Goal: Task Accomplishment & Management: Manage account settings

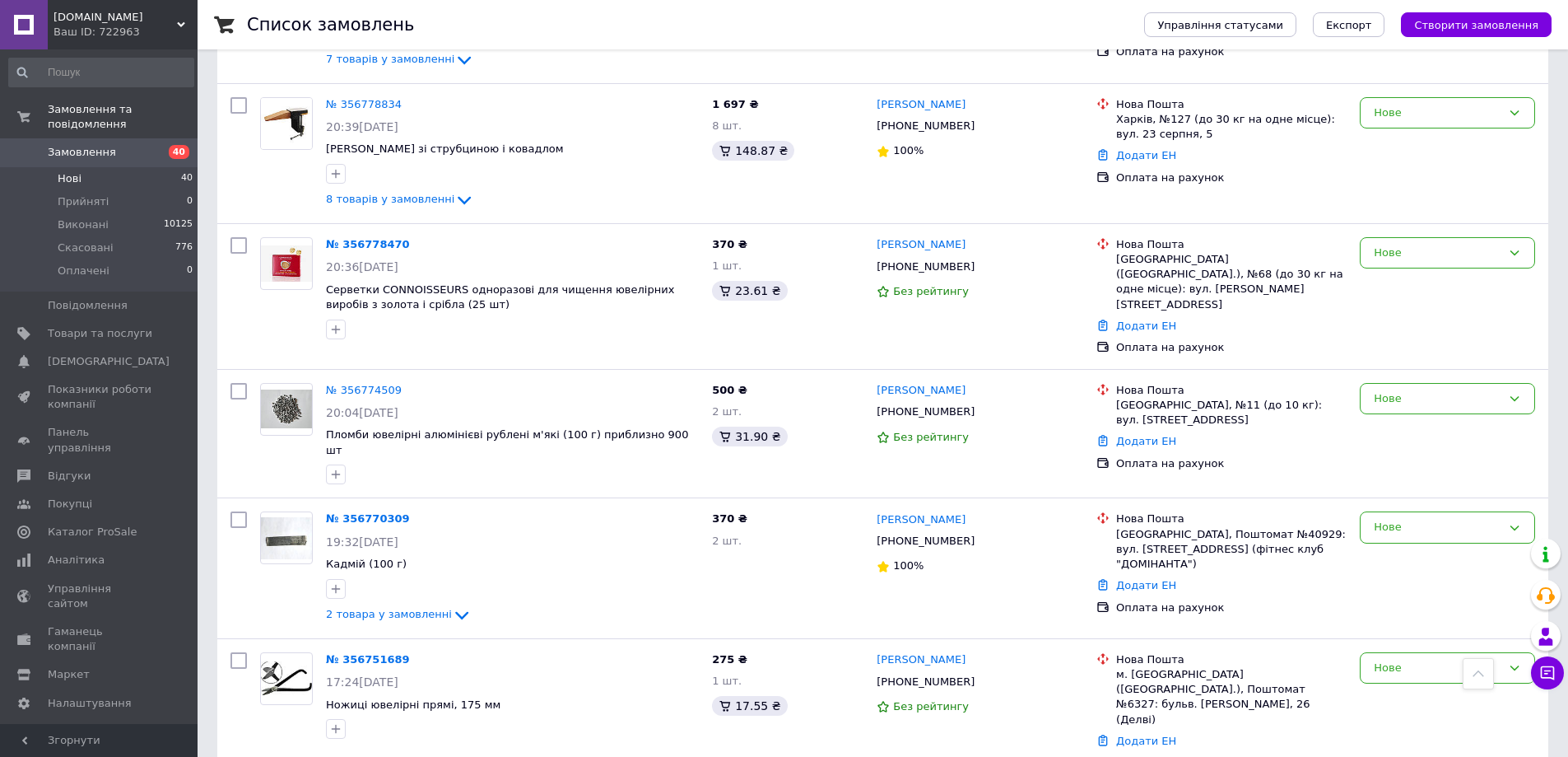
scroll to position [906, 0]
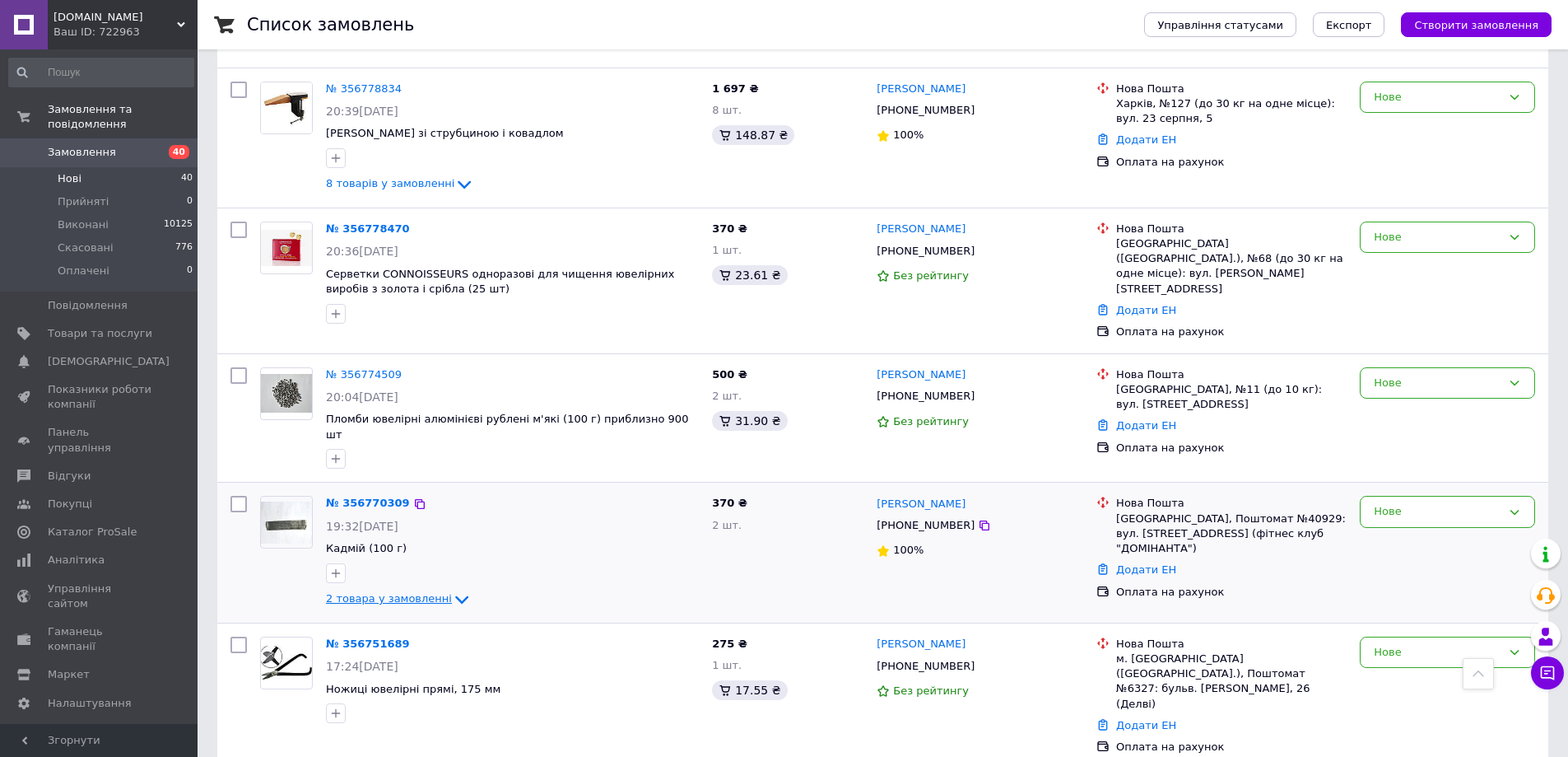
click at [427, 593] on span "2 товара у замовленні" at bounding box center [388, 598] width 126 height 13
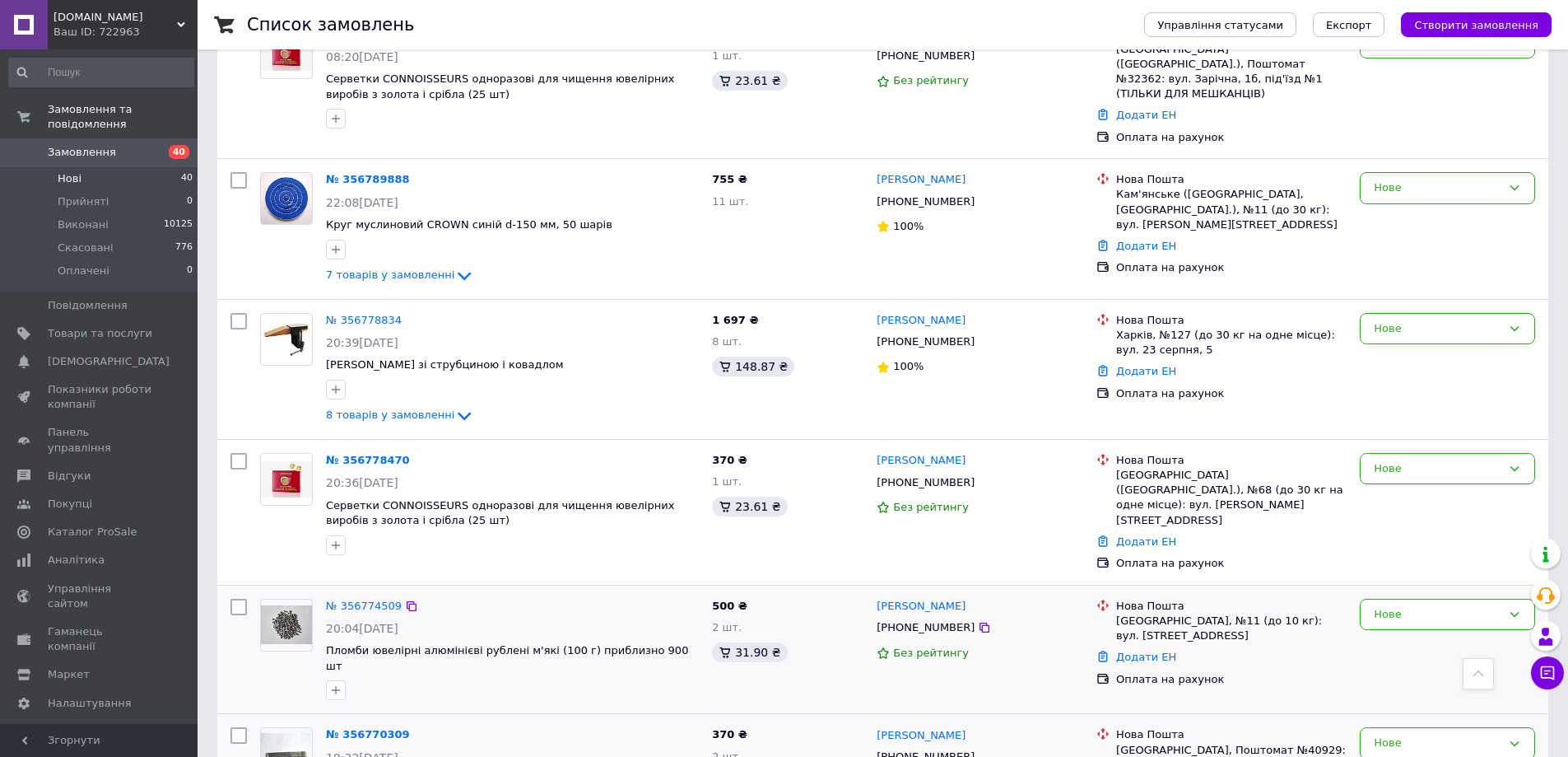
scroll to position [659, 0]
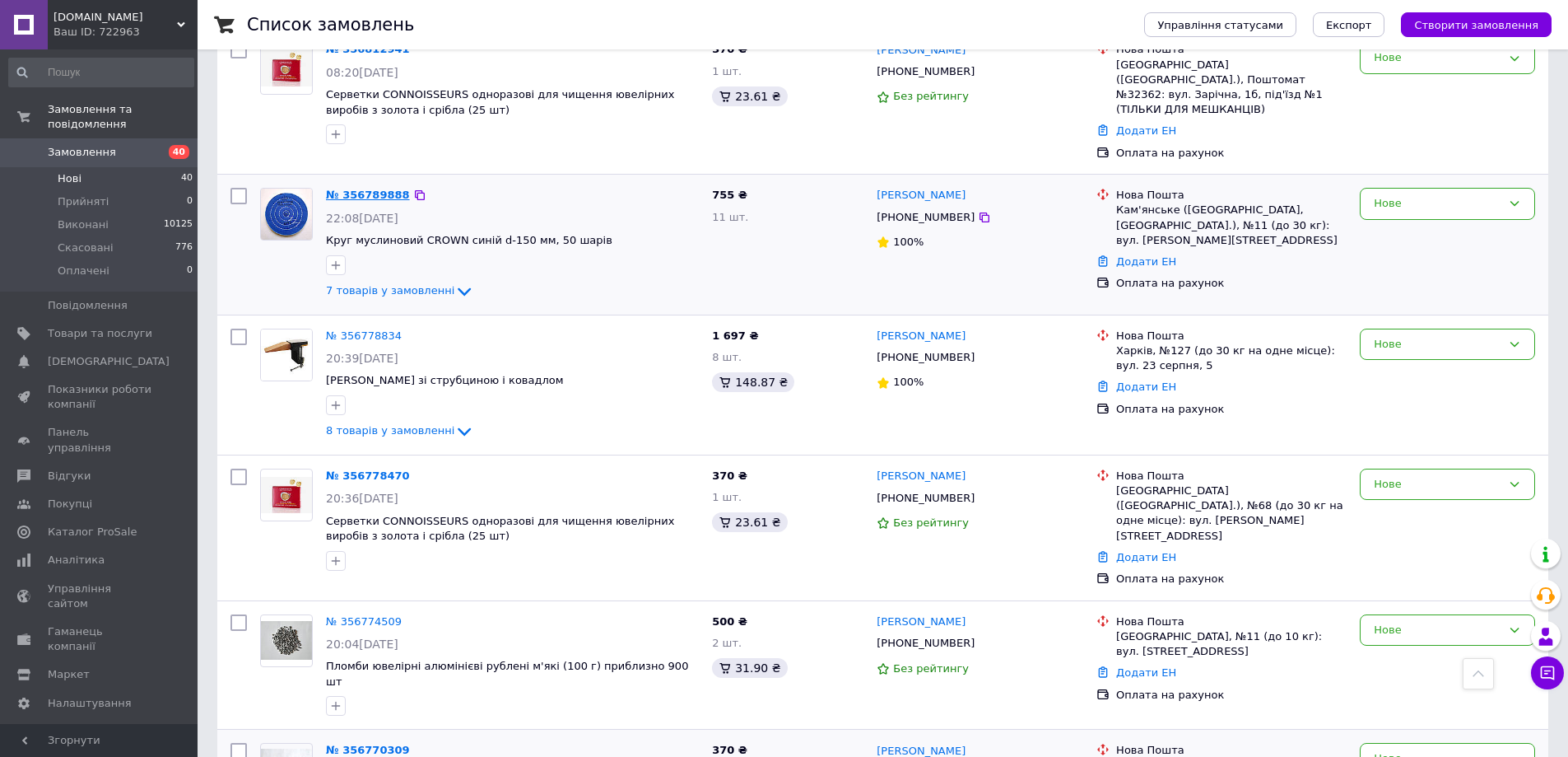
click at [370, 189] on link "№ 356789888" at bounding box center [367, 194] width 84 height 13
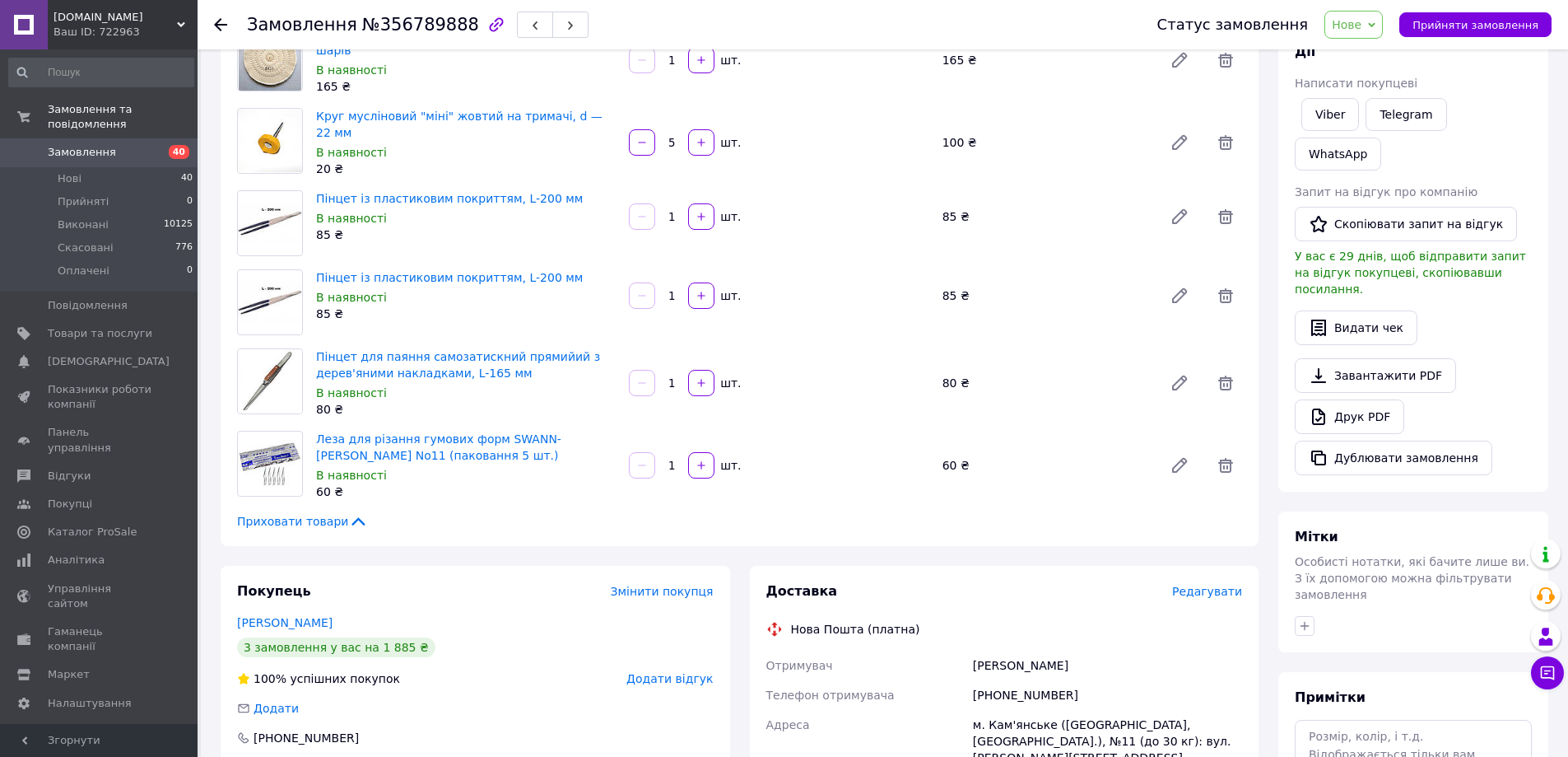
scroll to position [412, 0]
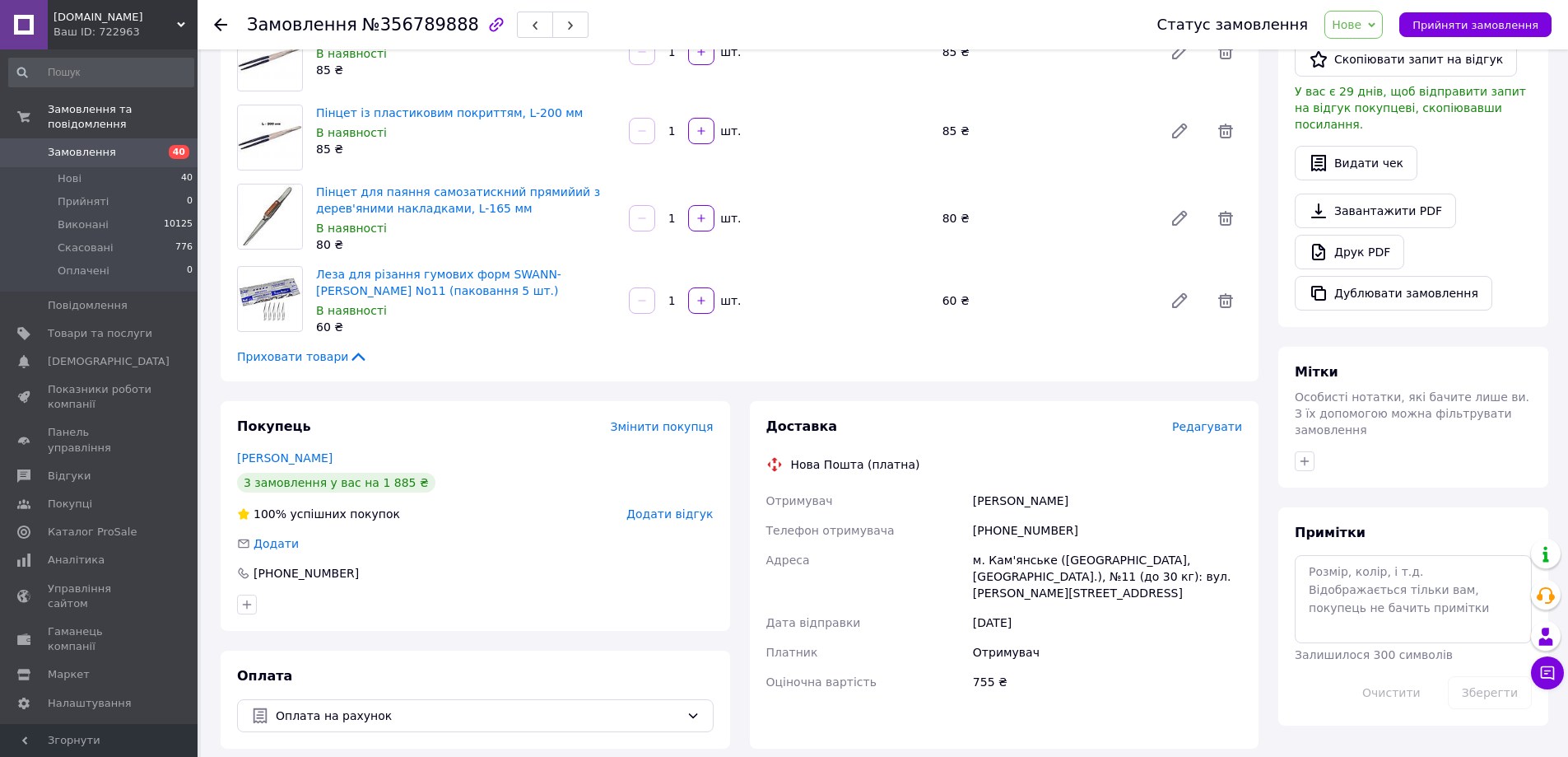
drag, startPoint x: 1074, startPoint y: 492, endPoint x: 947, endPoint y: 490, distance: 127.0
click at [947, 490] on div "Отримувач [PERSON_NAME] Телефон отримувача [PHONE_NUMBER] Адреса [PERSON_NAME].…" at bounding box center [1005, 591] width 484 height 211
copy div "Отримувач [PERSON_NAME]"
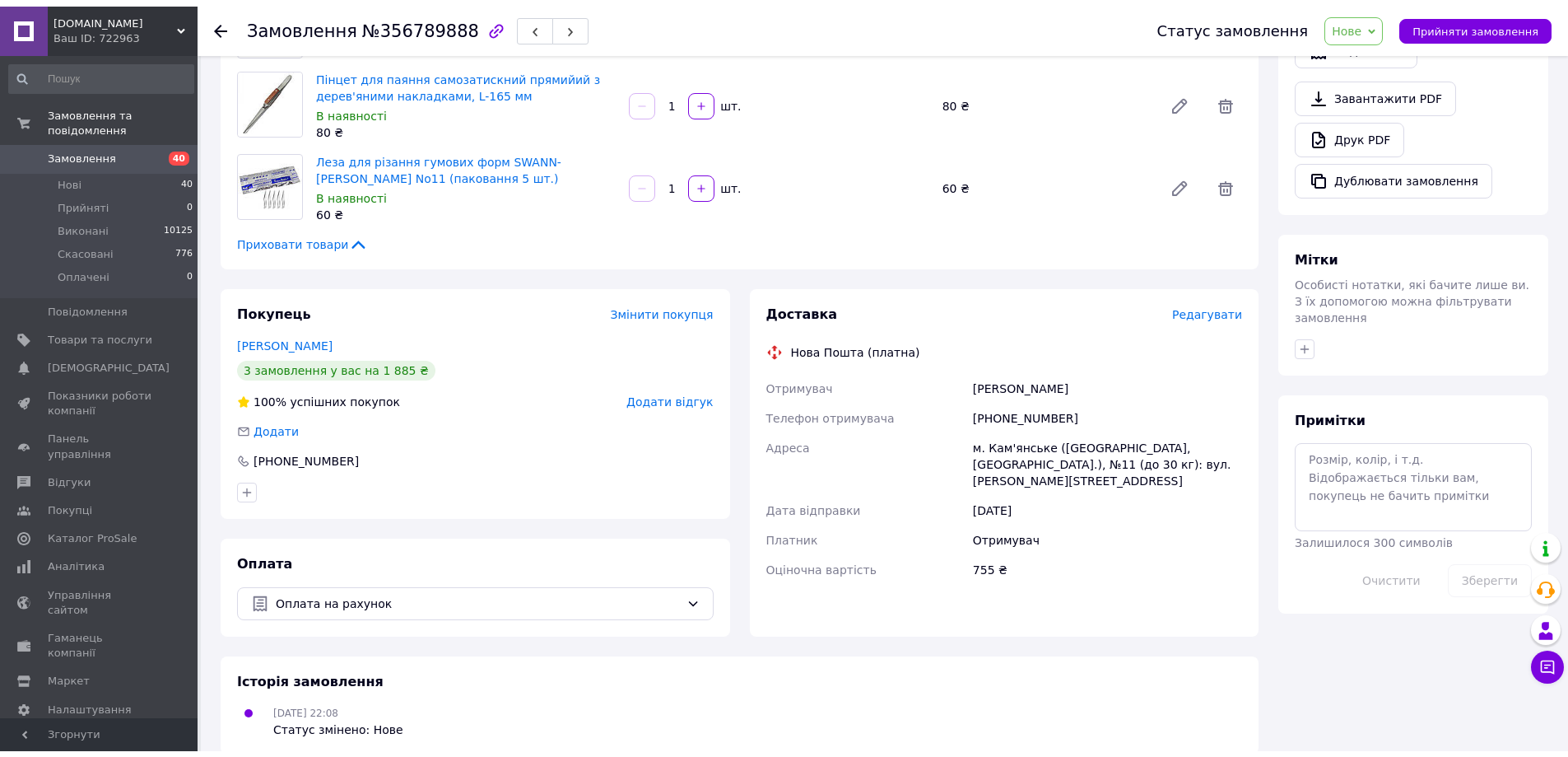
scroll to position [201, 0]
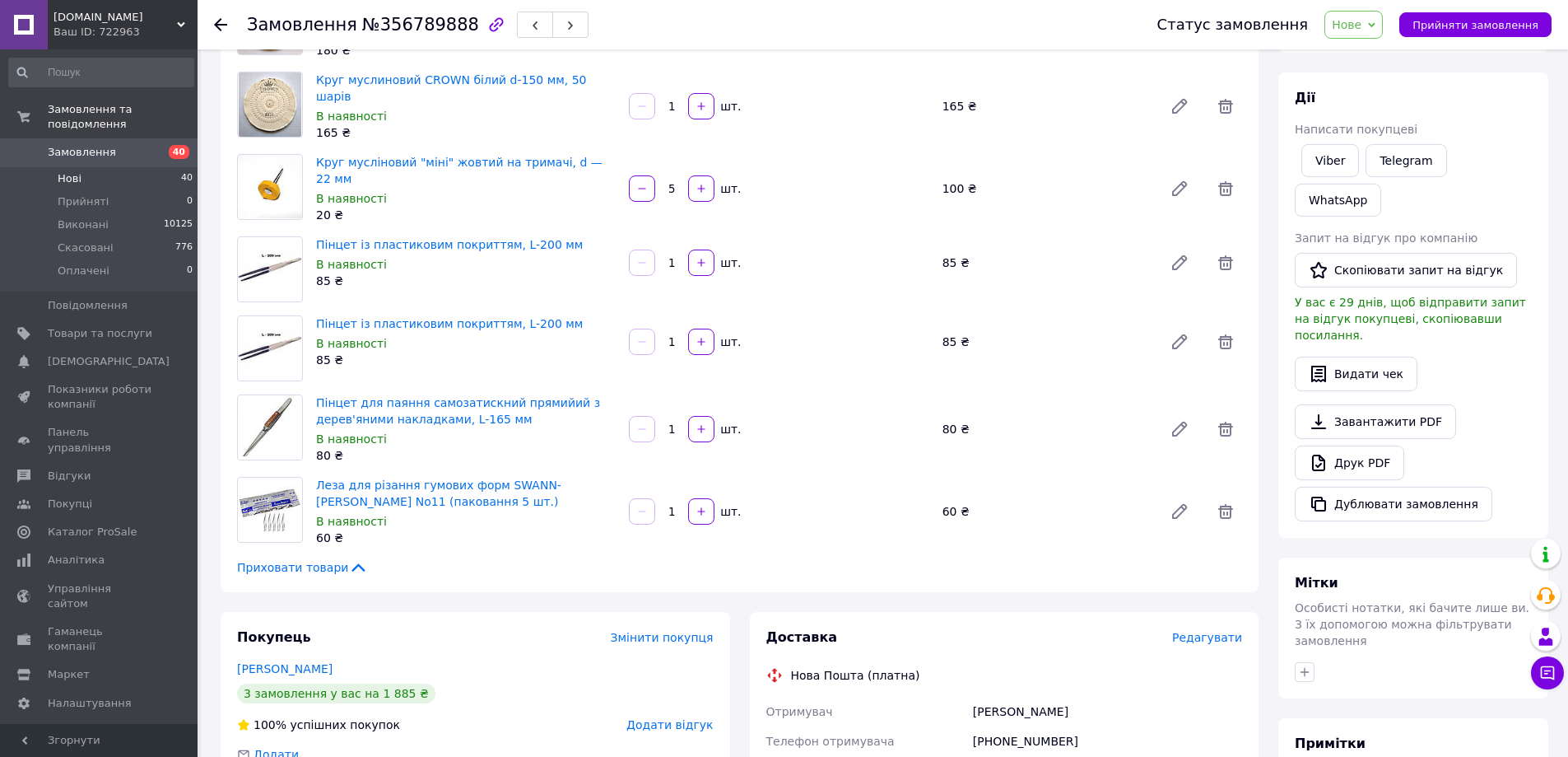
click at [73, 171] on span "Нові" at bounding box center [69, 178] width 24 height 14
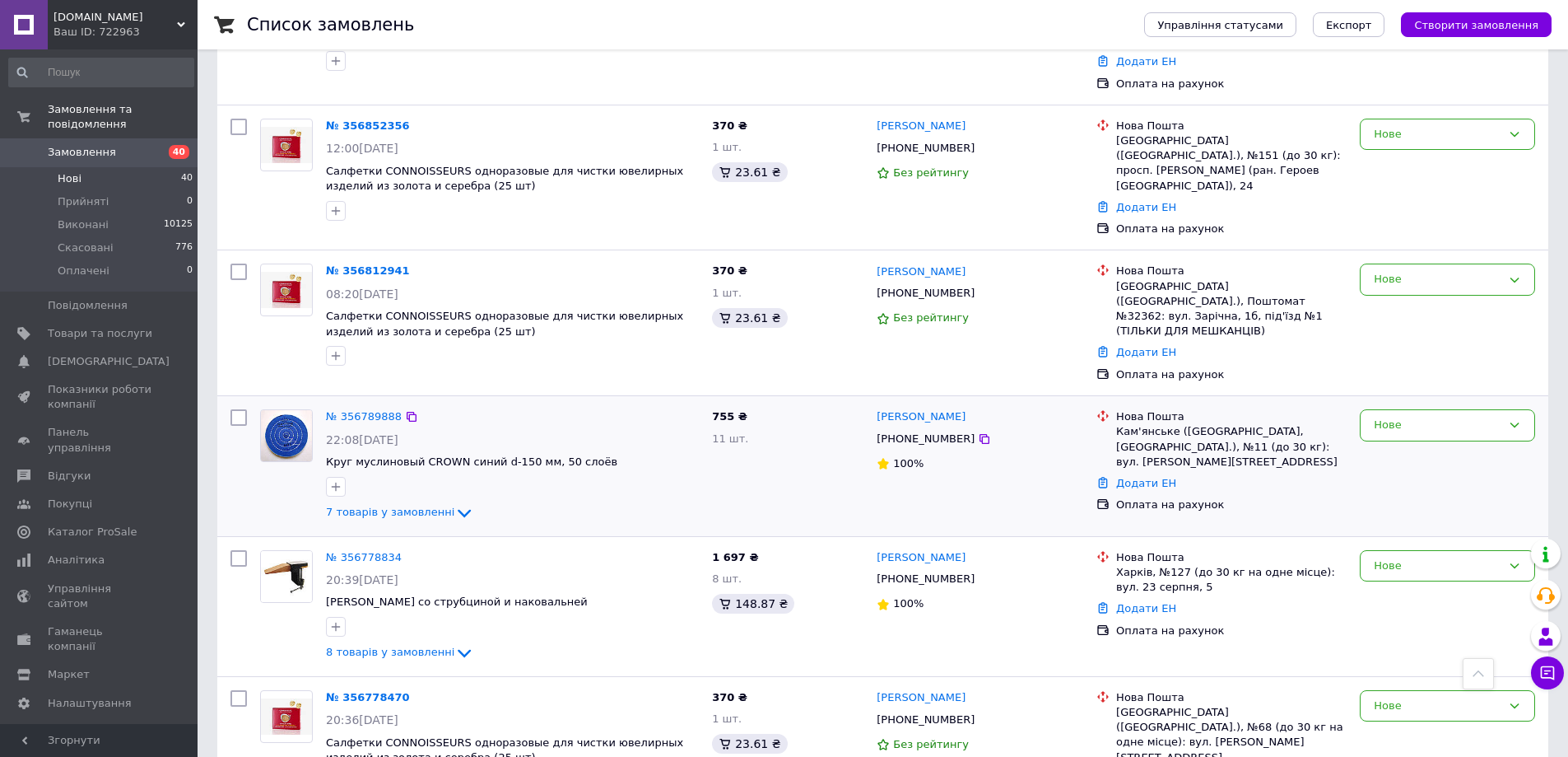
scroll to position [412, 0]
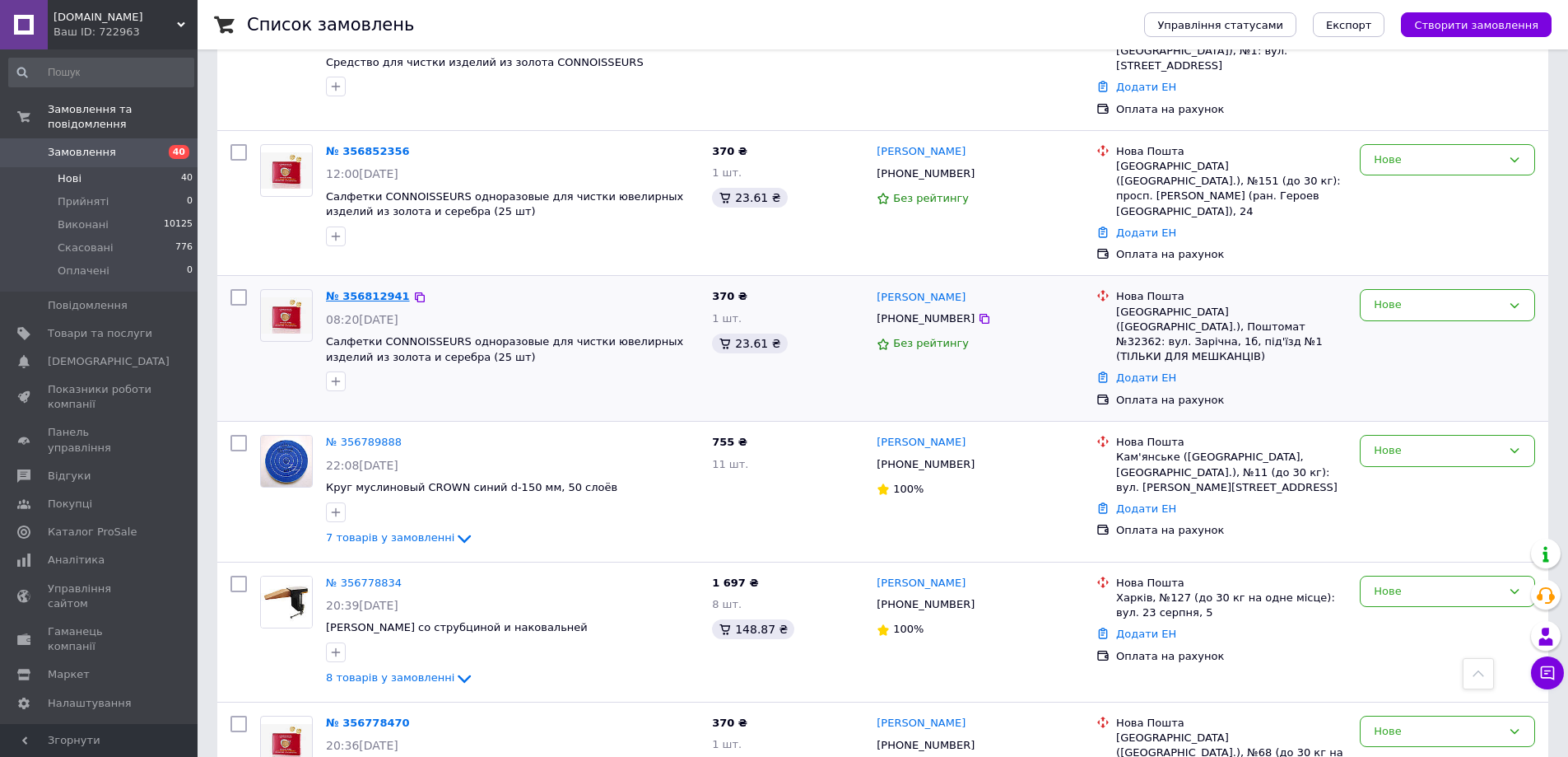
click at [373, 290] on link "№ 356812941" at bounding box center [367, 295] width 84 height 13
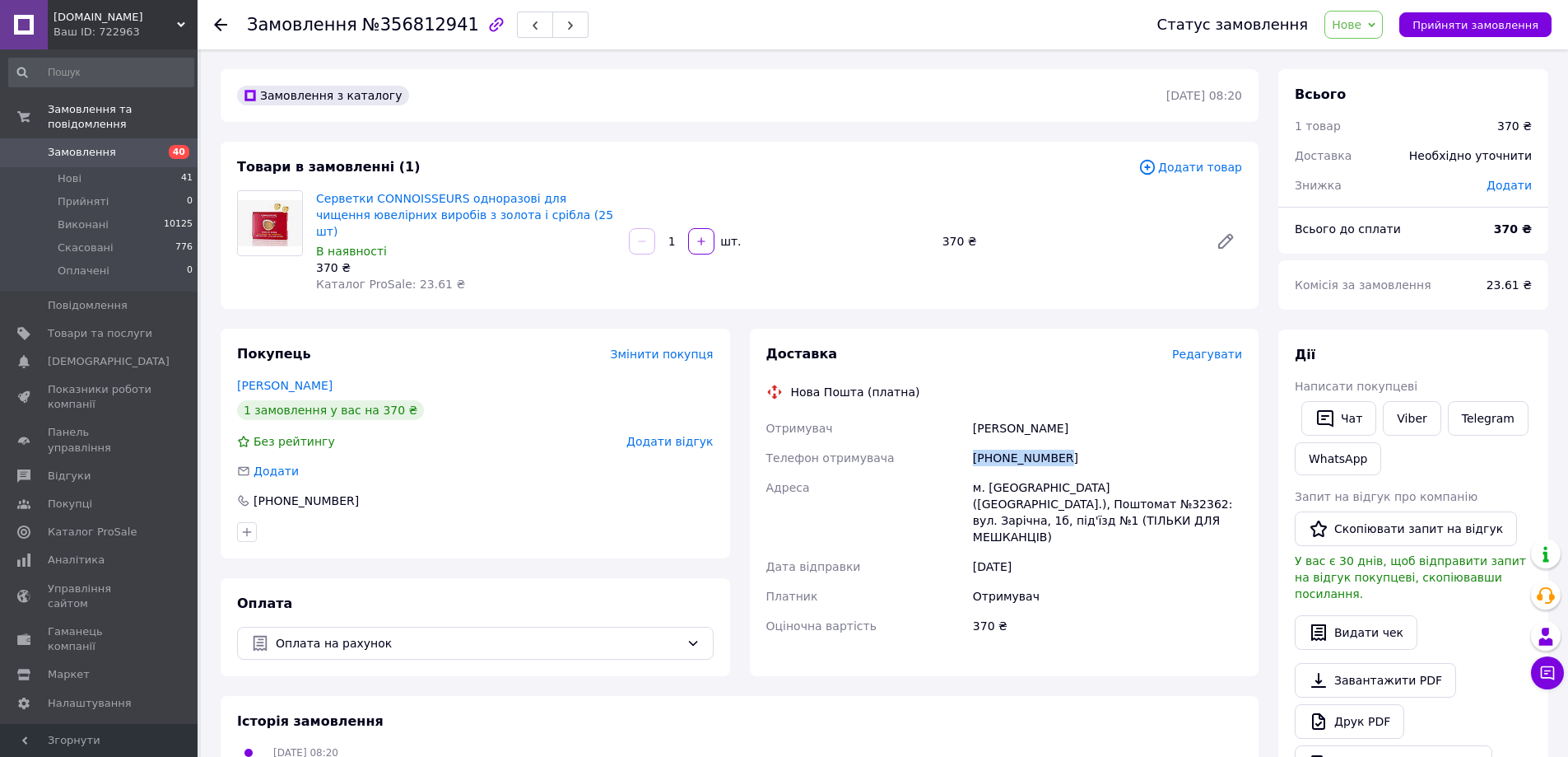
drag, startPoint x: 1058, startPoint y: 438, endPoint x: 976, endPoint y: 438, distance: 82.0
click at [976, 443] on div "[PHONE_NUMBER]" at bounding box center [1108, 458] width 276 height 30
copy div "[PHONE_NUMBER]"
drag, startPoint x: 1067, startPoint y: 406, endPoint x: 943, endPoint y: 406, distance: 124.0
click at [943, 414] on div "Отримувач [PERSON_NAME] Телефон отримувача [PHONE_NUMBER] Адреса [PERSON_NAME].…" at bounding box center [1005, 527] width 484 height 227
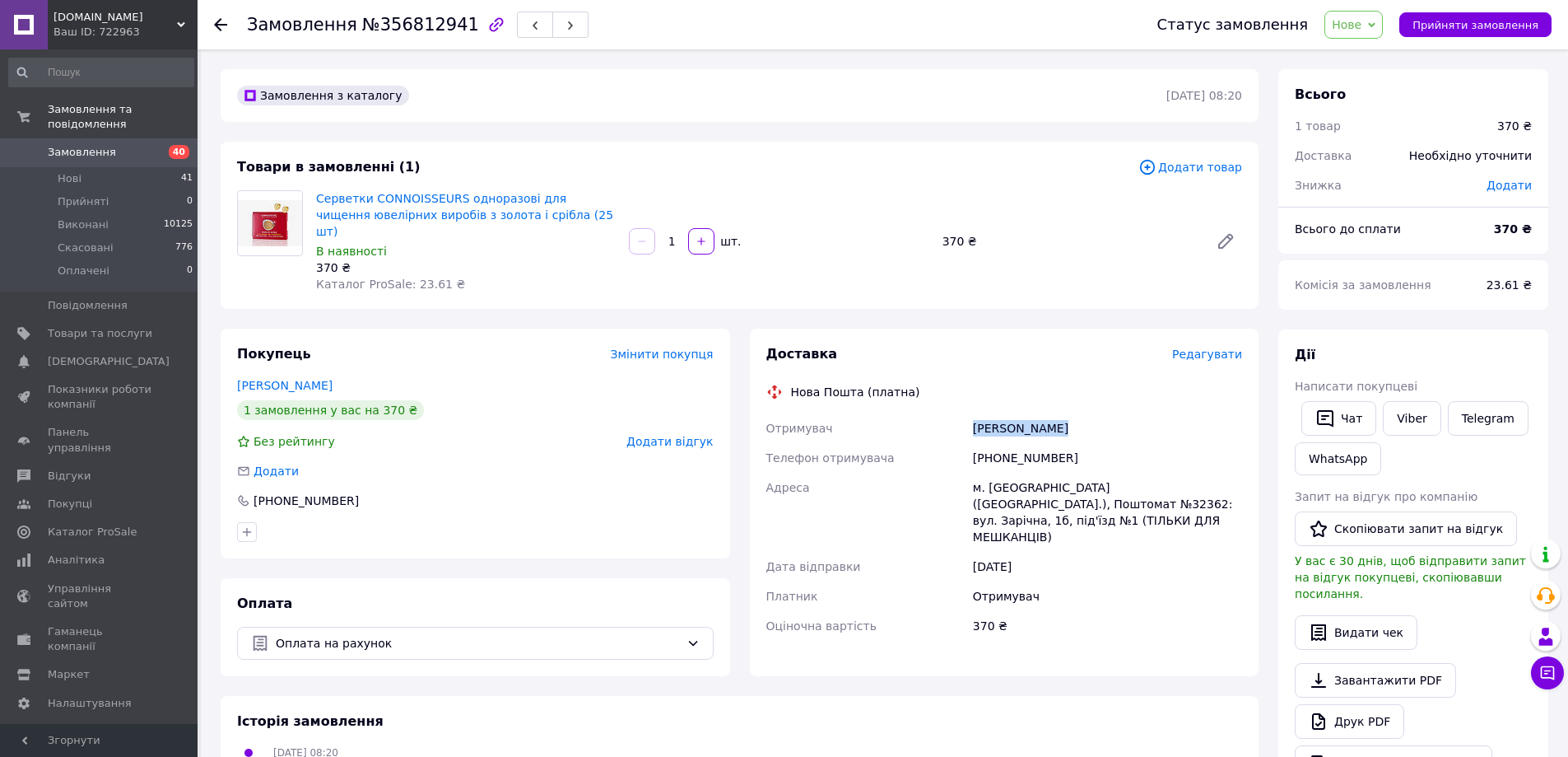
copy div "Отримувач [PERSON_NAME]"
drag, startPoint x: 1008, startPoint y: 474, endPoint x: 970, endPoint y: 472, distance: 38.1
click at [970, 472] on div "м. [GEOGRAPHIC_DATA] ([GEOGRAPHIC_DATA].), Поштомат №32362: вул. Зарічна, 1б, п…" at bounding box center [1108, 512] width 276 height 79
copy div "м. [GEOGRAPHIC_DATA]"
drag, startPoint x: 1194, startPoint y: 469, endPoint x: 1166, endPoint y: 470, distance: 28.0
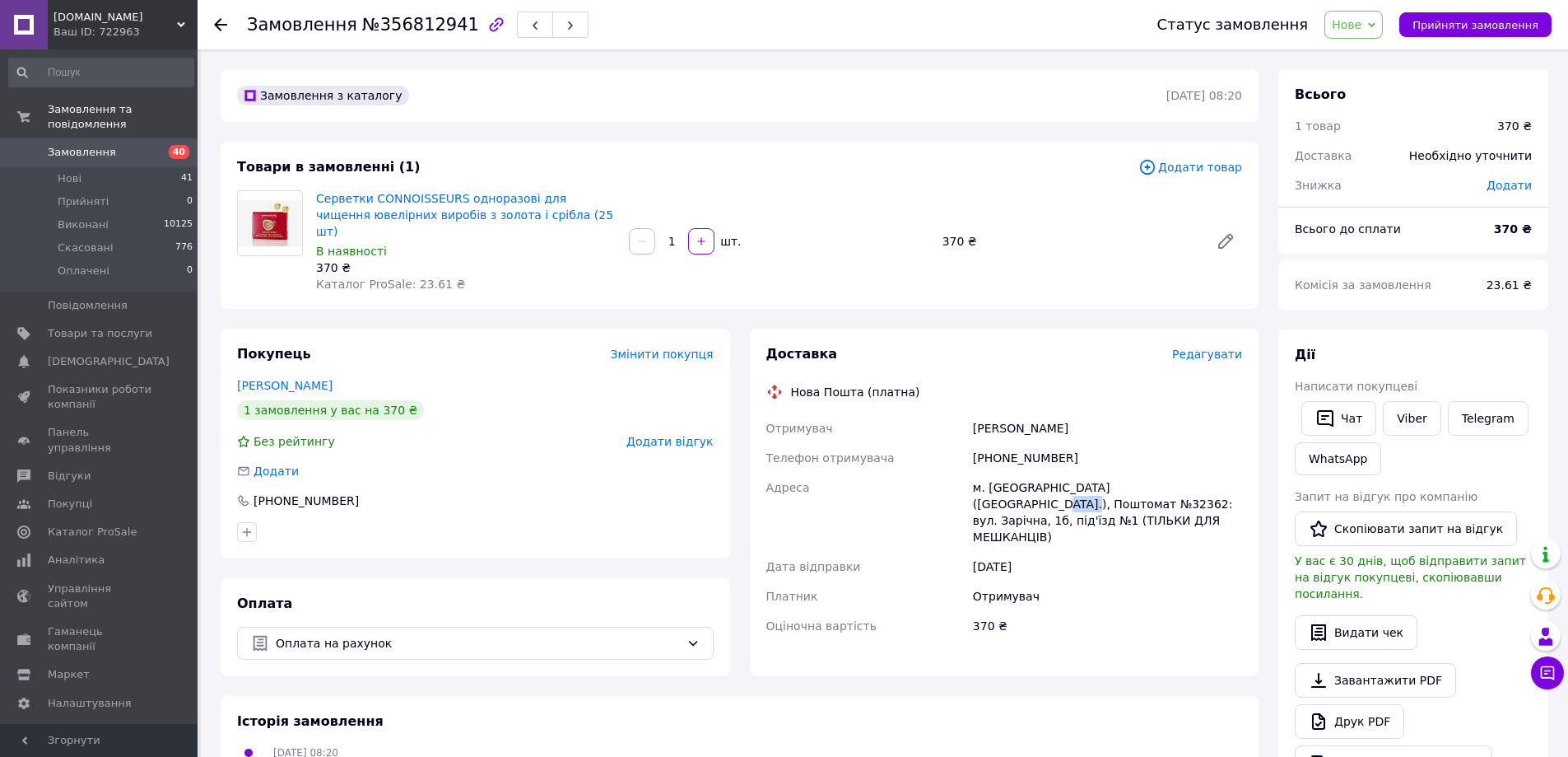
click at [1166, 472] on div "м. [GEOGRAPHIC_DATA] ([GEOGRAPHIC_DATA].), Поштомат №32362: вул. Зарічна, 1б, п…" at bounding box center [1108, 512] width 276 height 79
copy div "32362"
click at [69, 171] on span "Нові" at bounding box center [69, 178] width 24 height 14
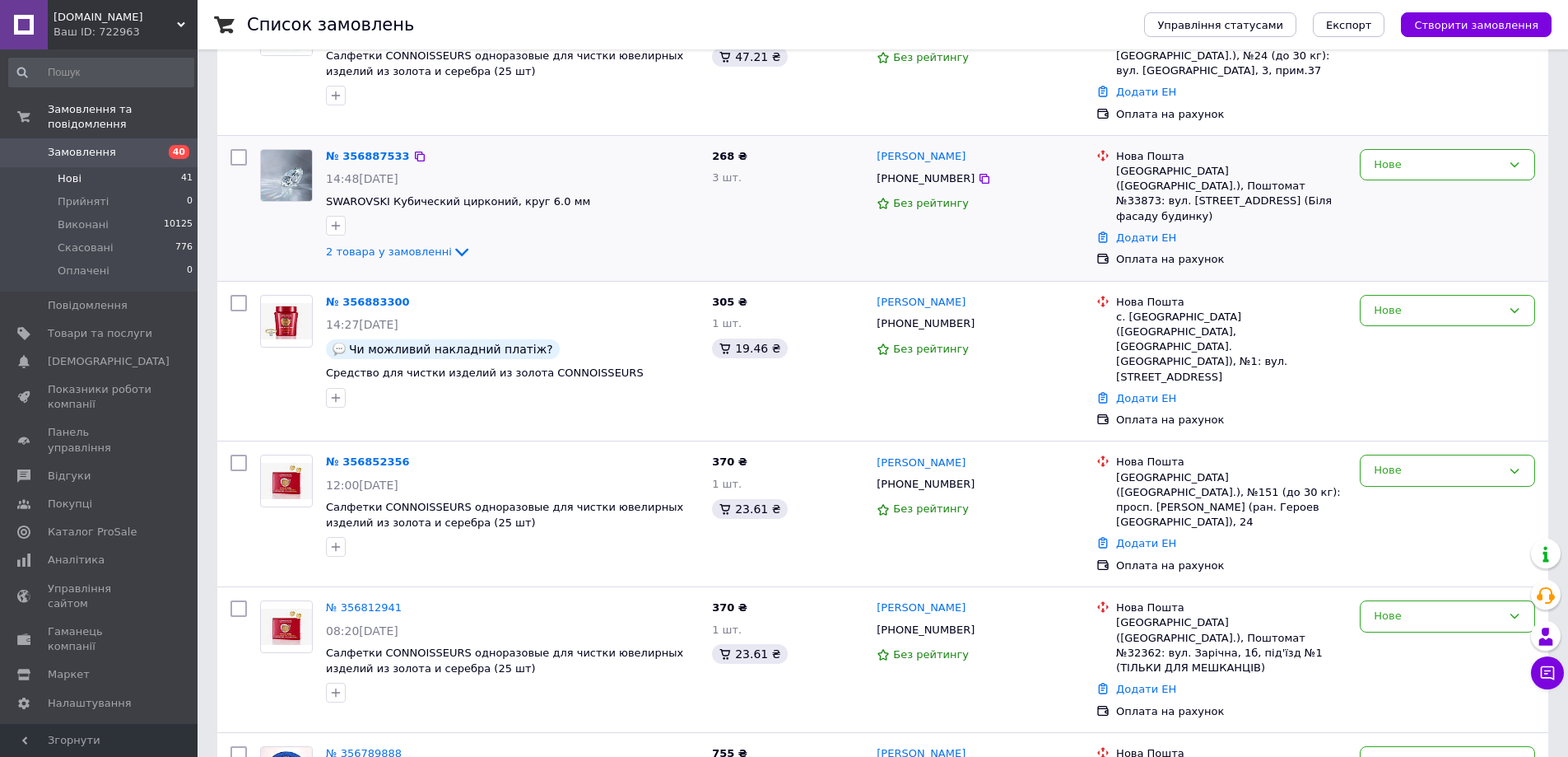
scroll to position [247, 0]
click at [372, 455] on link "№ 356852356" at bounding box center [367, 461] width 84 height 13
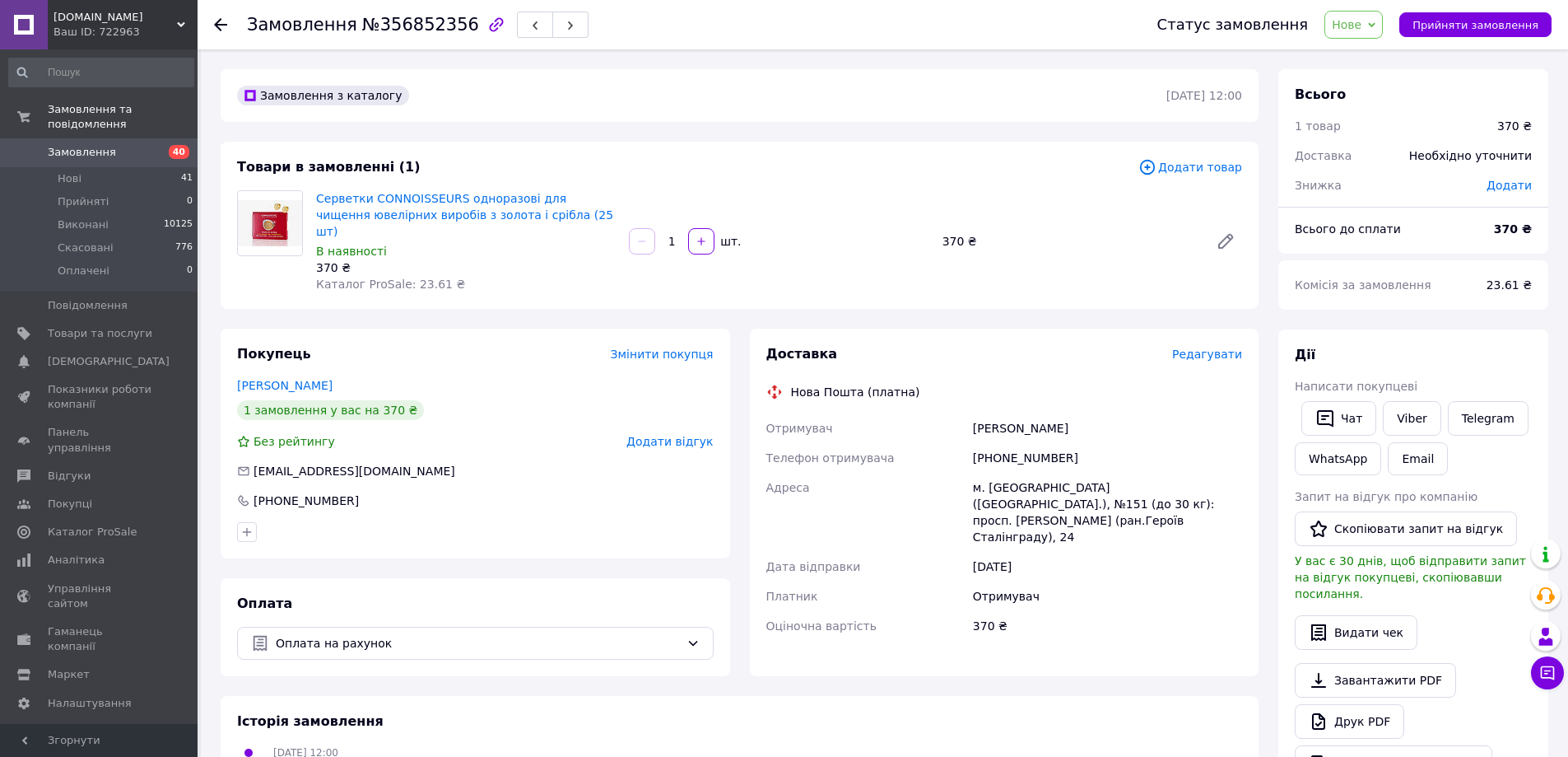
click at [979, 443] on div "[PHONE_NUMBER]" at bounding box center [1108, 458] width 276 height 30
drag, startPoint x: 974, startPoint y: 443, endPoint x: 1062, endPoint y: 441, distance: 88.0
click at [1062, 443] on div "[PHONE_NUMBER]" at bounding box center [1108, 458] width 276 height 30
copy div "[PHONE_NUMBER]"
drag, startPoint x: 1058, startPoint y: 407, endPoint x: 970, endPoint y: 407, distance: 88.0
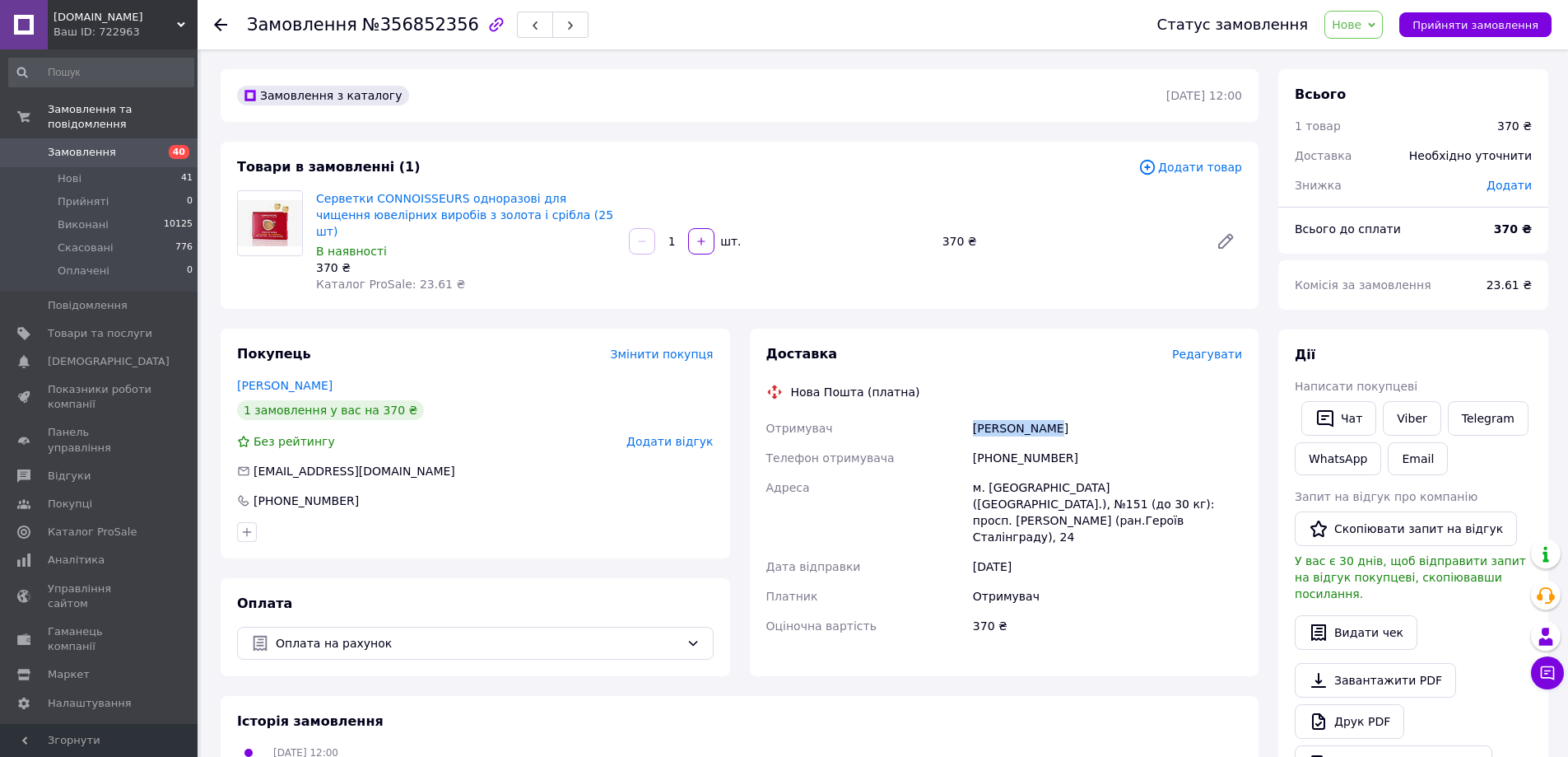
click at [970, 414] on div "[PERSON_NAME]" at bounding box center [1108, 428] width 276 height 30
copy div "[PERSON_NAME]"
drag, startPoint x: 1010, startPoint y: 472, endPoint x: 962, endPoint y: 467, distance: 48.3
click at [962, 467] on div "Отримувач [PERSON_NAME] Телефон отримувача [PHONE_NUMBER] Адреса м. [GEOGRAPHIC…" at bounding box center [1005, 527] width 484 height 227
copy div "Адреса [PERSON_NAME]. [GEOGRAPHIC_DATA]"
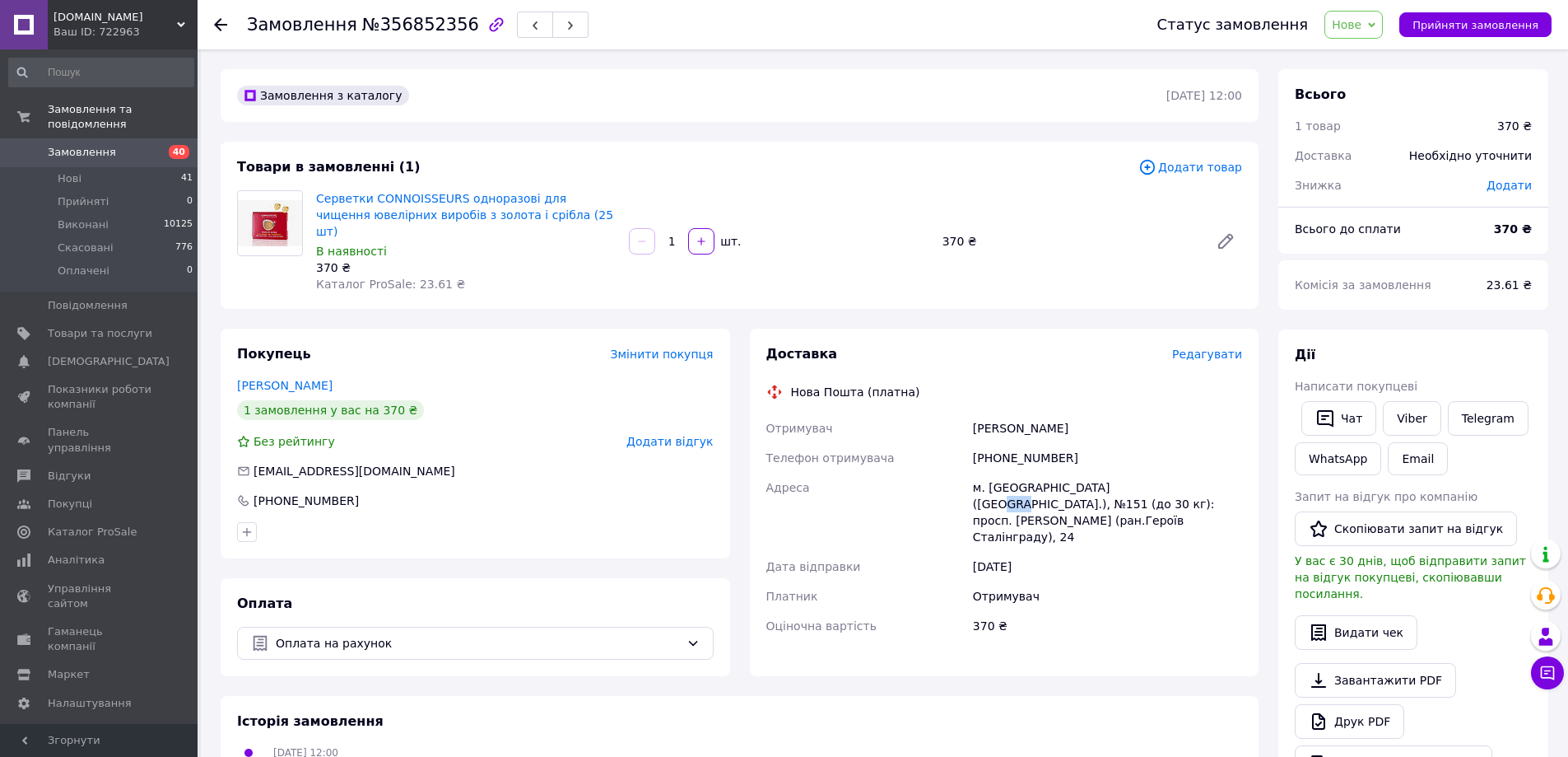
drag, startPoint x: 1125, startPoint y: 468, endPoint x: 1108, endPoint y: 469, distance: 17.0
click at [1108, 472] on div "м. [GEOGRAPHIC_DATA] ([GEOGRAPHIC_DATA].), №151 (до 30 кг): просп. [PERSON_NAME…" at bounding box center [1108, 512] width 276 height 79
copy div "151"
click at [80, 167] on li "Нові 41" at bounding box center [101, 179] width 203 height 23
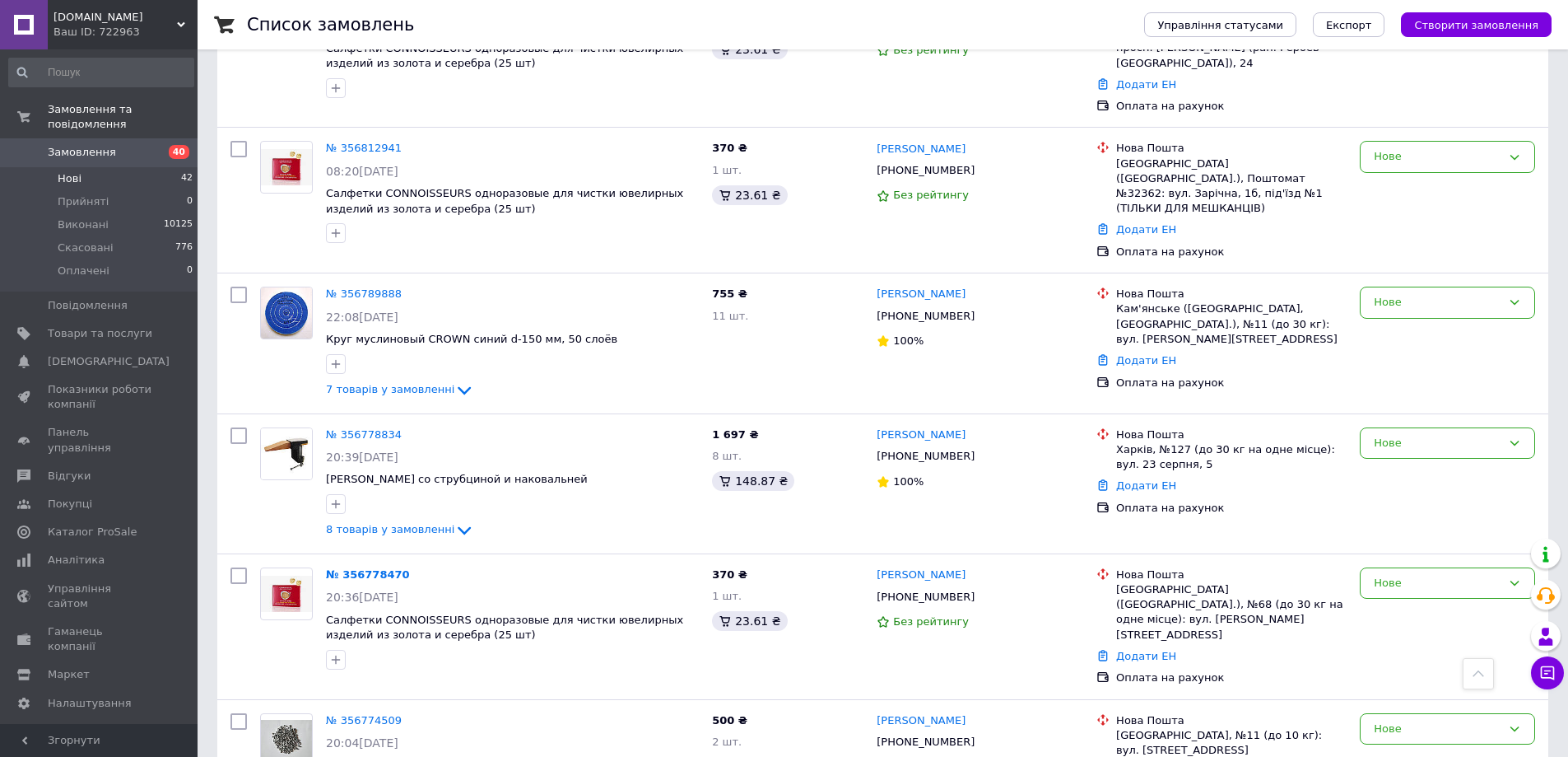
scroll to position [988, 0]
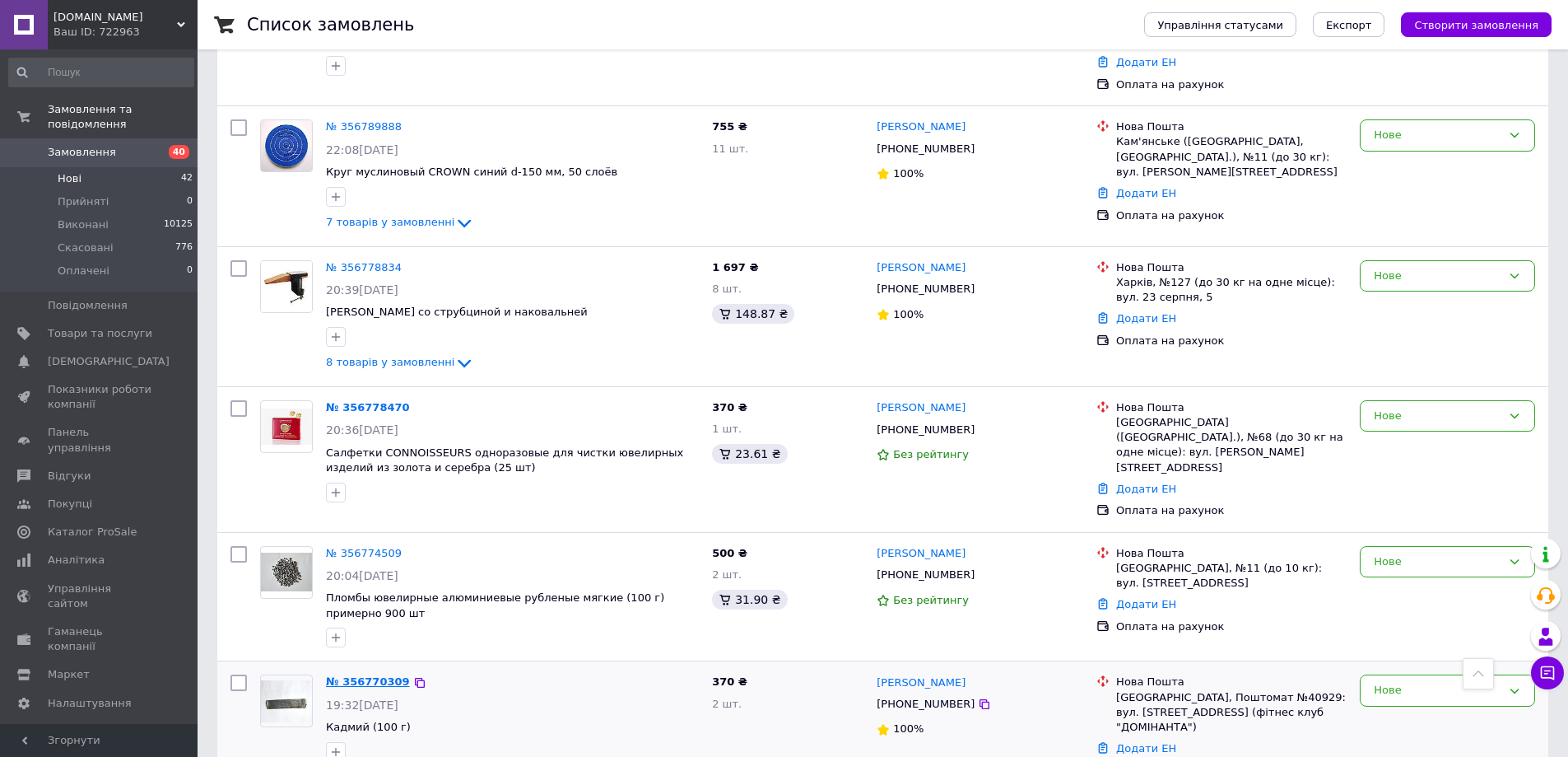
click at [356, 675] on link "№ 356770309" at bounding box center [367, 681] width 84 height 13
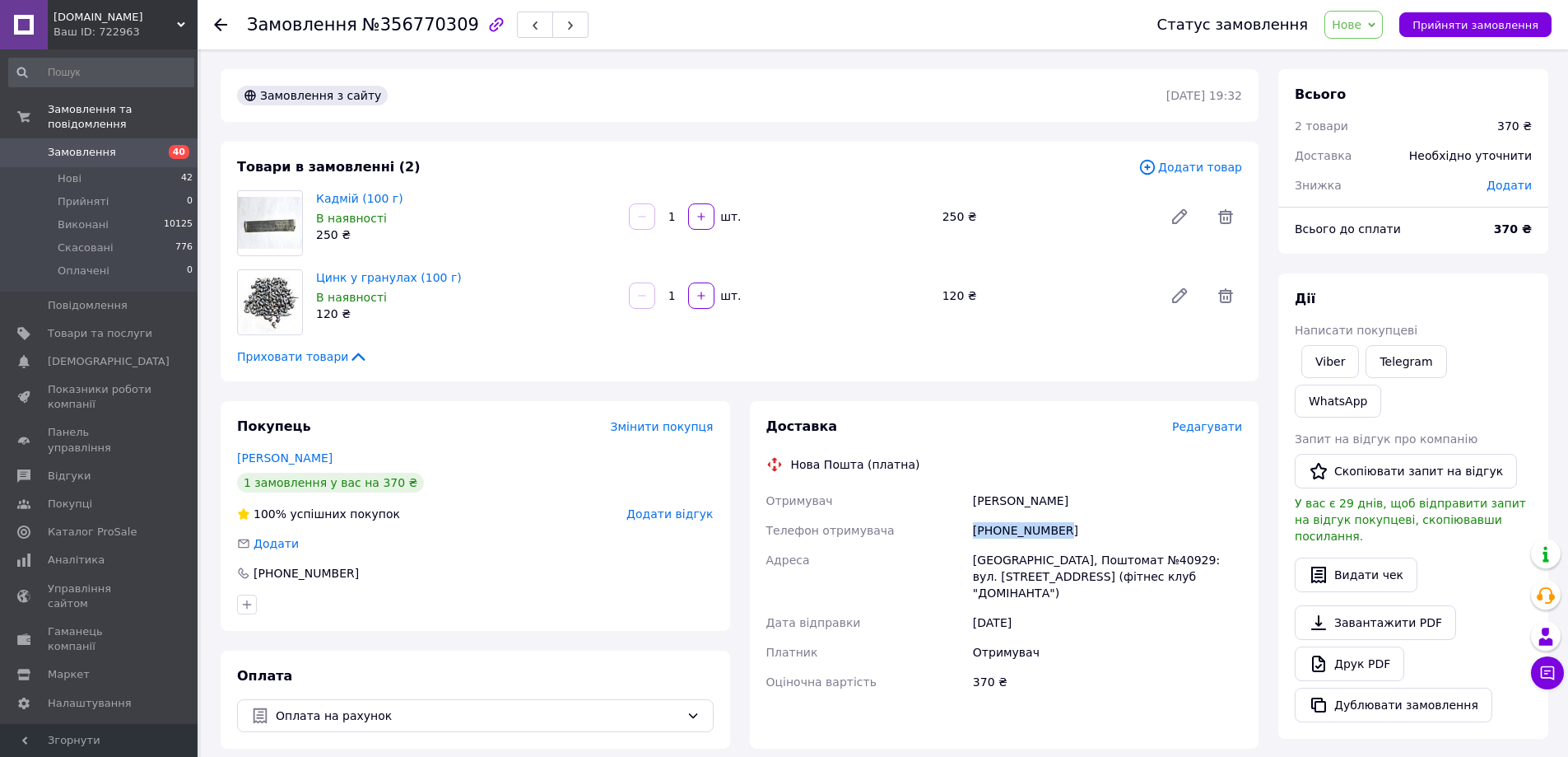
drag, startPoint x: 1058, startPoint y: 529, endPoint x: 974, endPoint y: 524, distance: 84.1
click at [974, 524] on div "[PHONE_NUMBER]" at bounding box center [1108, 530] width 276 height 30
copy div "[PHONE_NUMBER]"
drag, startPoint x: 1086, startPoint y: 496, endPoint x: 976, endPoint y: 499, distance: 110.0
click at [976, 499] on div "[PERSON_NAME]" at bounding box center [1108, 500] width 276 height 30
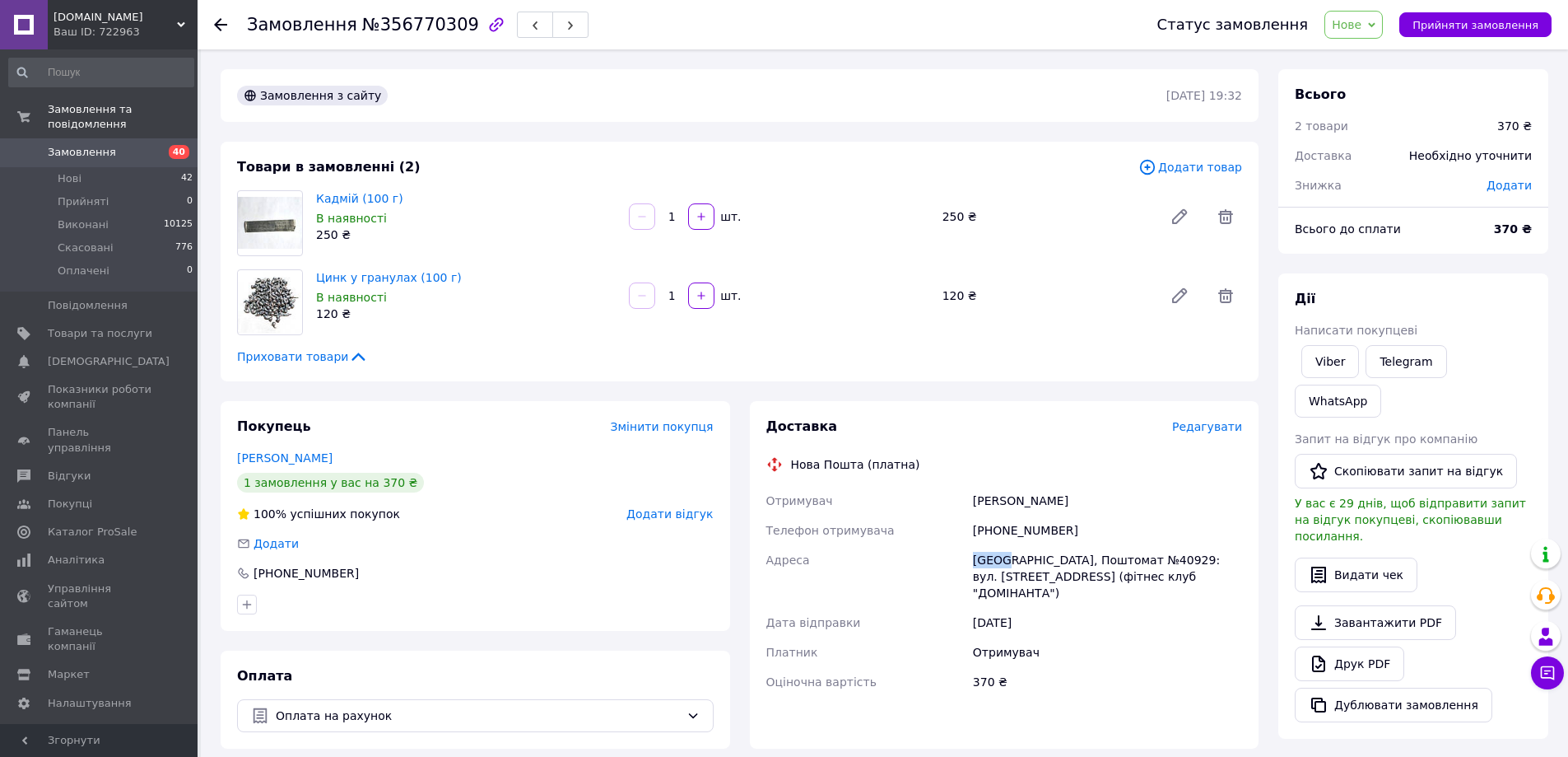
drag, startPoint x: 1005, startPoint y: 559, endPoint x: 964, endPoint y: 559, distance: 41.0
click at [964, 559] on div "Отримувач [PERSON_NAME] Телефон отримувача [PHONE_NUMBER] [PERSON_NAME][GEOGRAP…" at bounding box center [1005, 591] width 484 height 211
click at [70, 171] on span "Нові" at bounding box center [69, 178] width 24 height 14
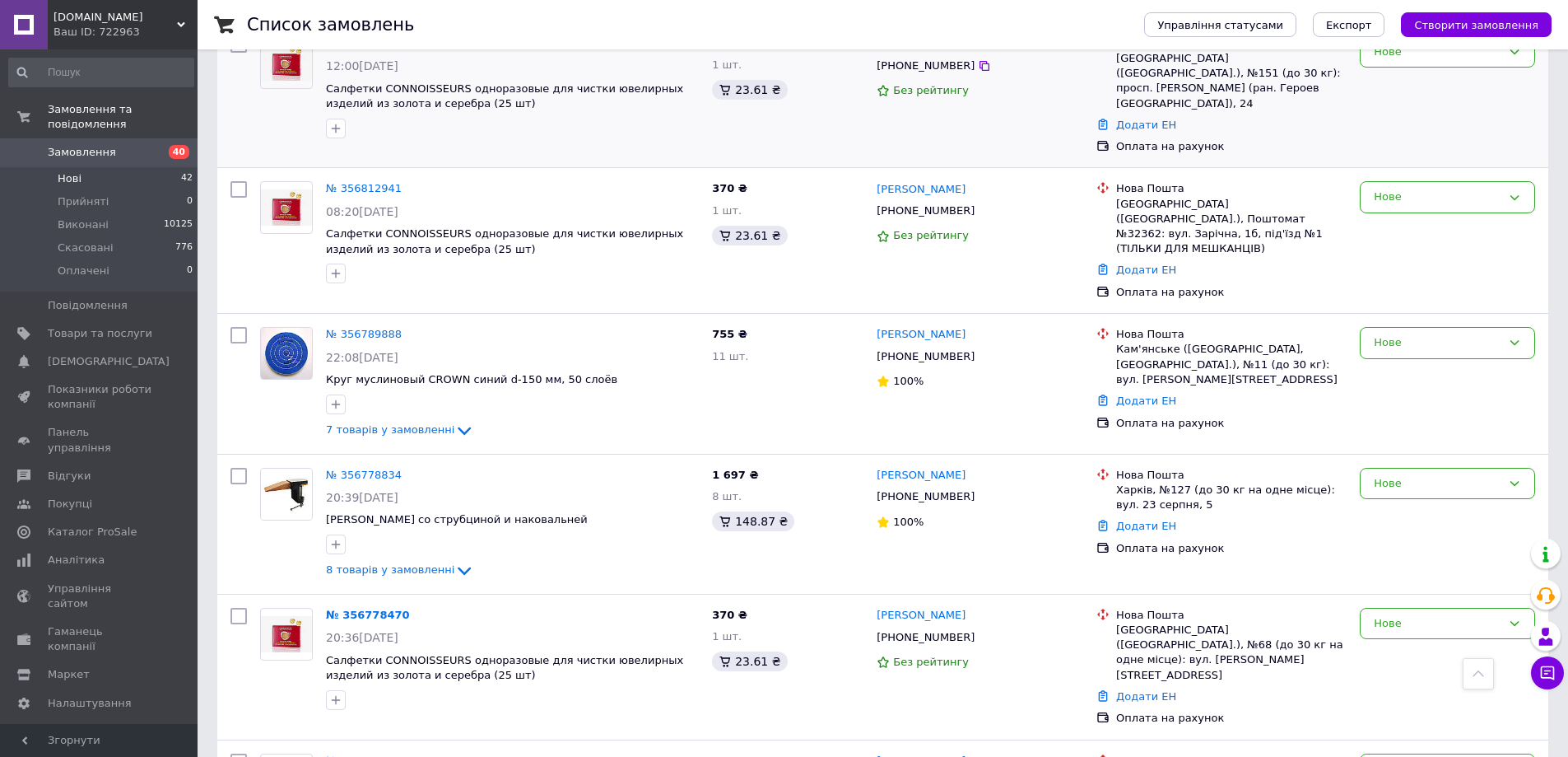
scroll to position [823, 0]
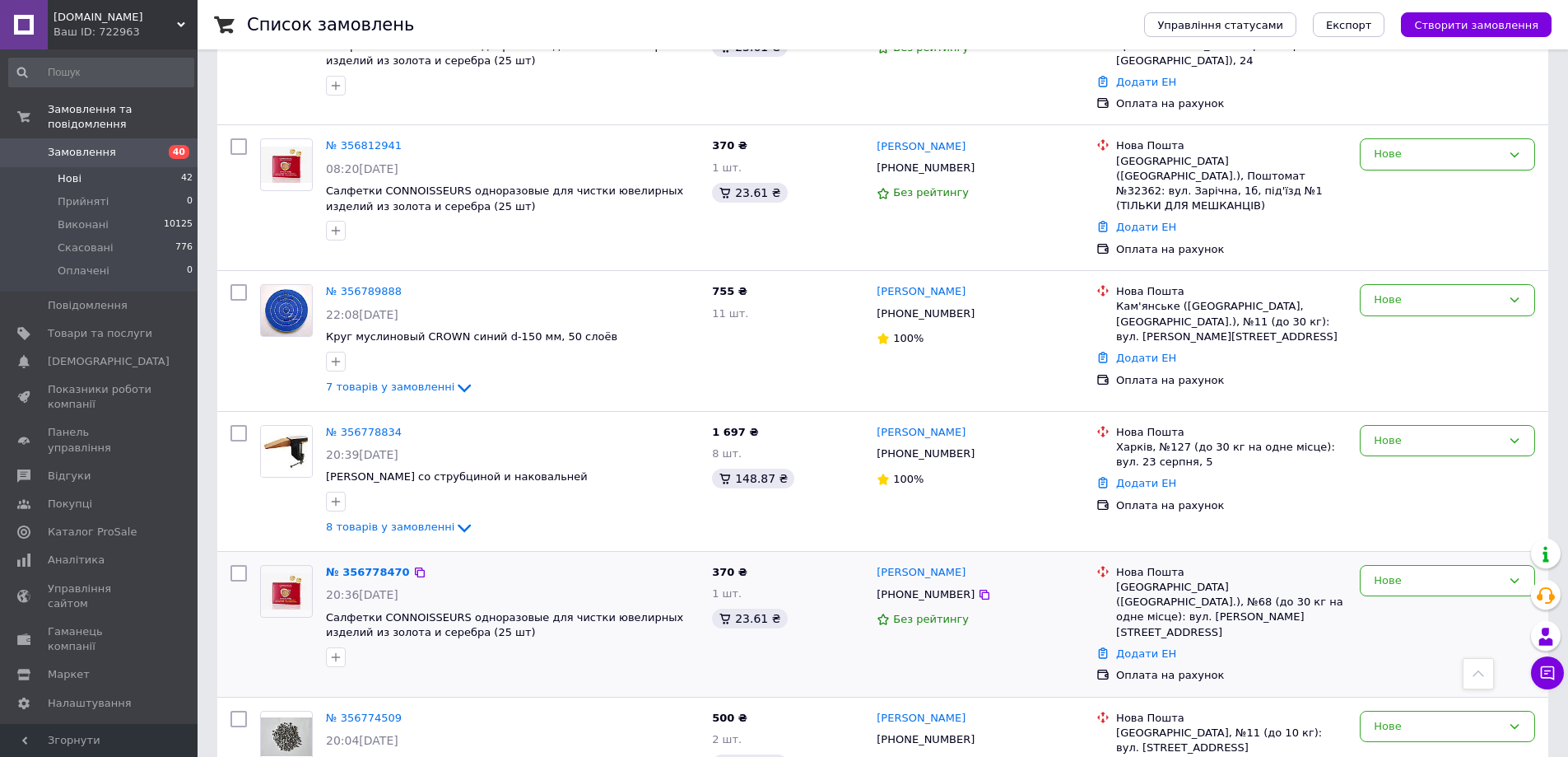
drag, startPoint x: 861, startPoint y: 478, endPoint x: 837, endPoint y: 485, distance: 25.0
click at [837, 552] on div "№ 356778470 20:36[DATE] Салфетки CONNOISSEURS одноразовые для чистки ювелирных …" at bounding box center [883, 624] width 1332 height 145
click at [843, 552] on div "№ 356778470 20:36[DATE] Салфетки CONNOISSEURS одноразовые для чистки ювелирных …" at bounding box center [883, 624] width 1332 height 145
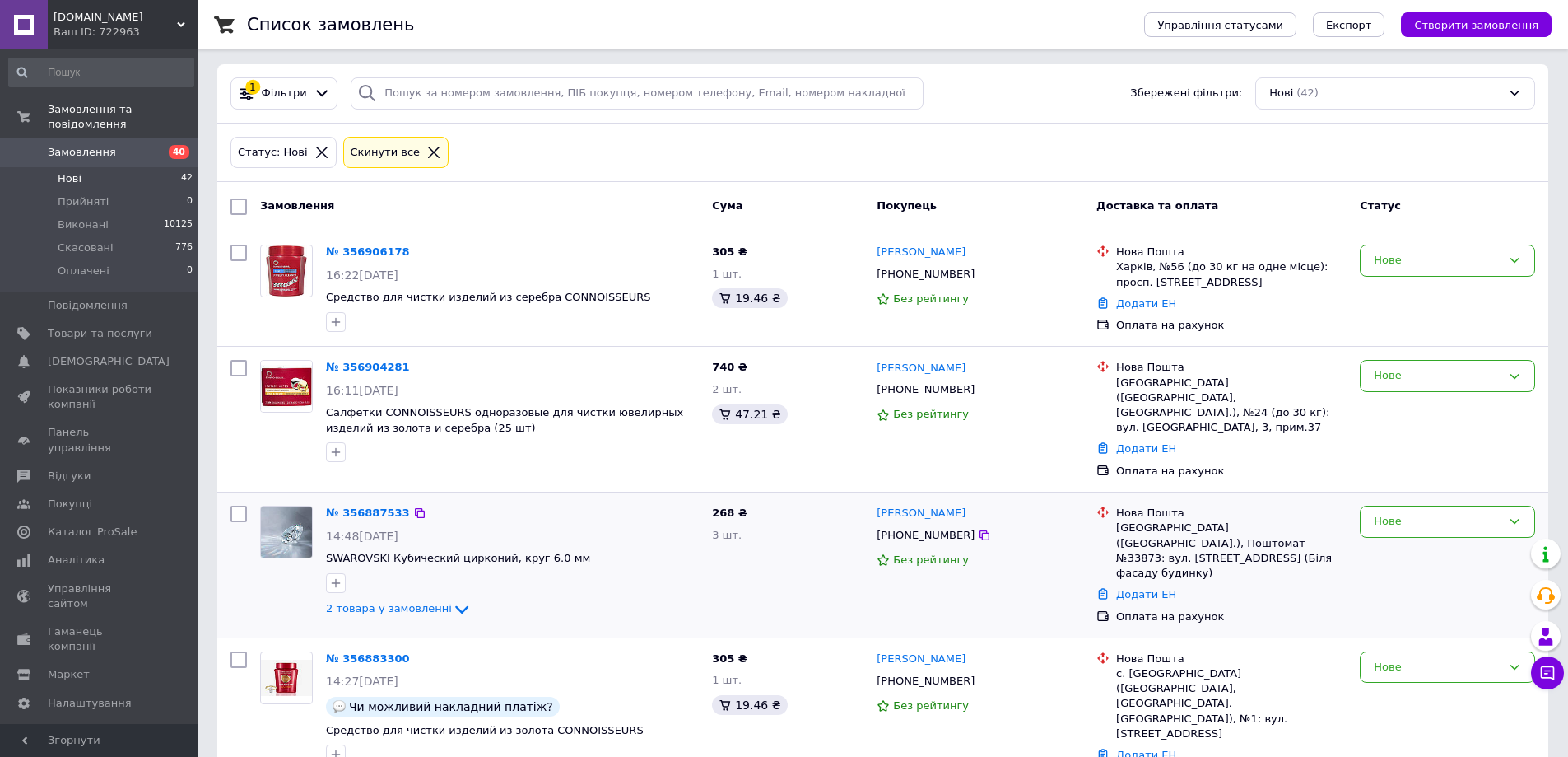
scroll to position [0, 0]
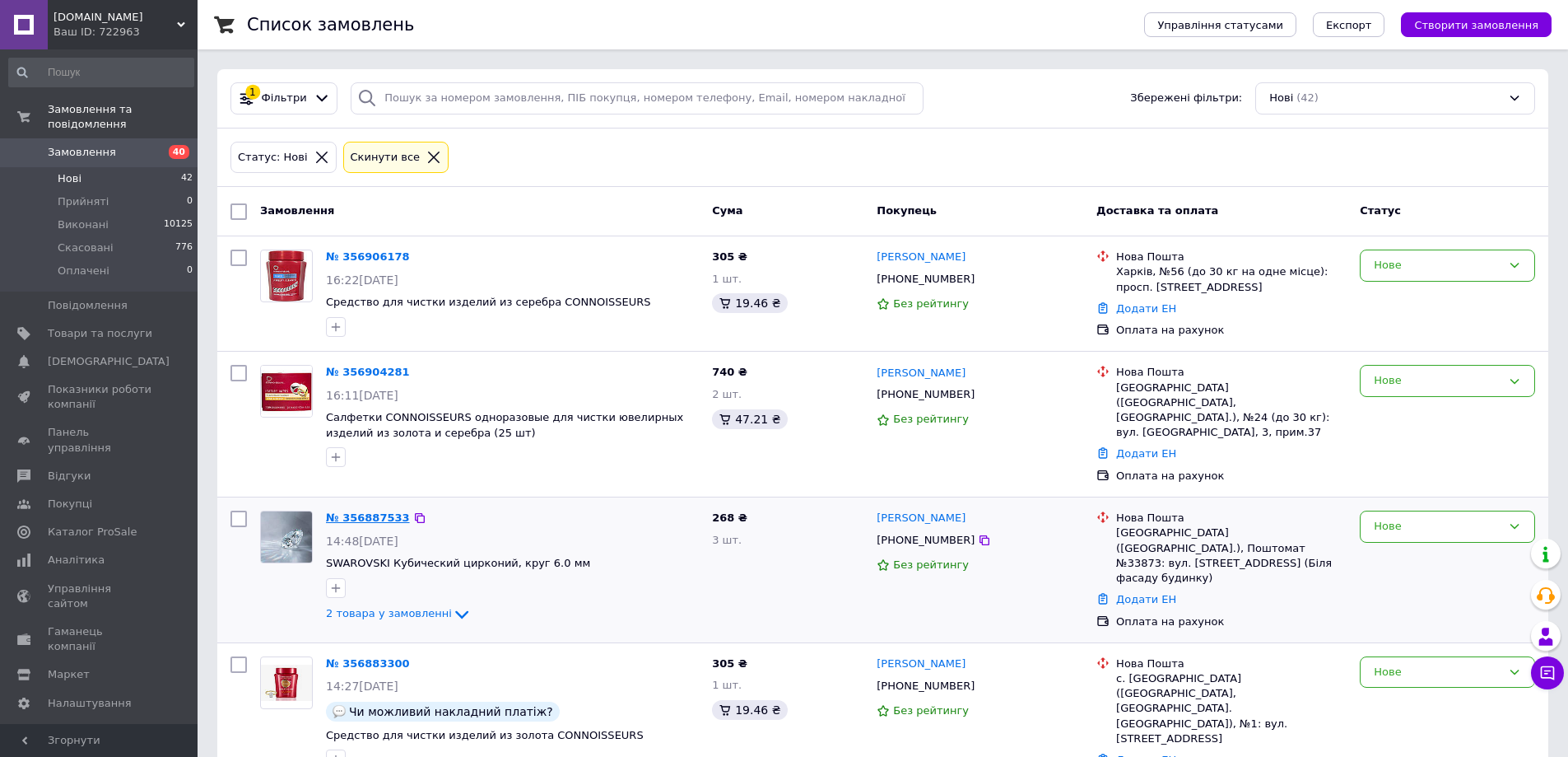
click at [373, 512] on link "№ 356887533" at bounding box center [367, 517] width 84 height 13
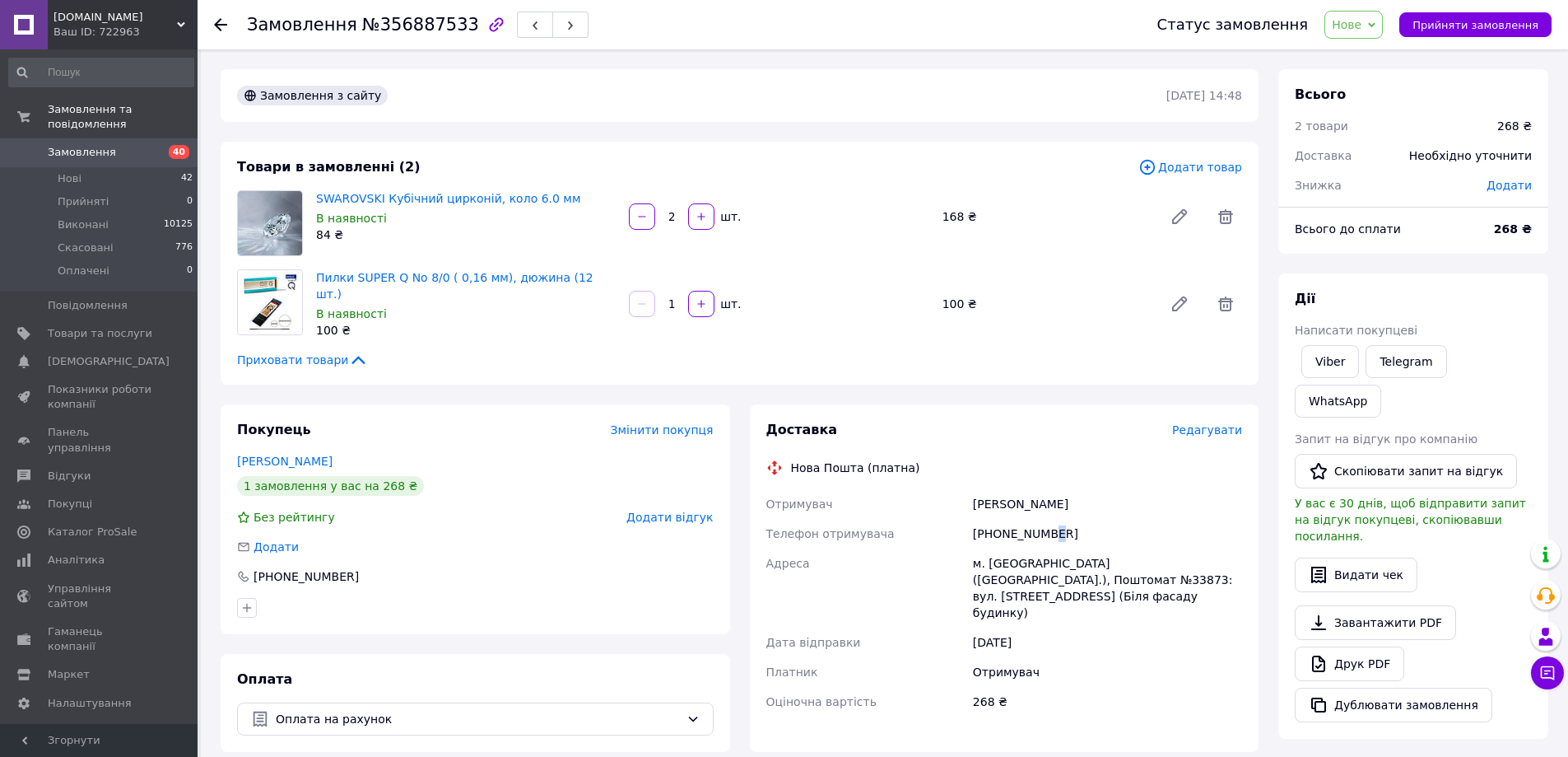
click at [1053, 528] on div "[PHONE_NUMBER]" at bounding box center [1108, 533] width 276 height 30
click at [1055, 528] on div "[PHONE_NUMBER]" at bounding box center [1108, 533] width 276 height 30
drag, startPoint x: 1058, startPoint y: 530, endPoint x: 968, endPoint y: 530, distance: 90.0
click at [968, 530] on div "Отримувач [PERSON_NAME] Телефон отримувача [PHONE_NUMBER] Адреса [PERSON_NAME].…" at bounding box center [1005, 603] width 484 height 227
drag, startPoint x: 1082, startPoint y: 495, endPoint x: 971, endPoint y: 501, distance: 111.2
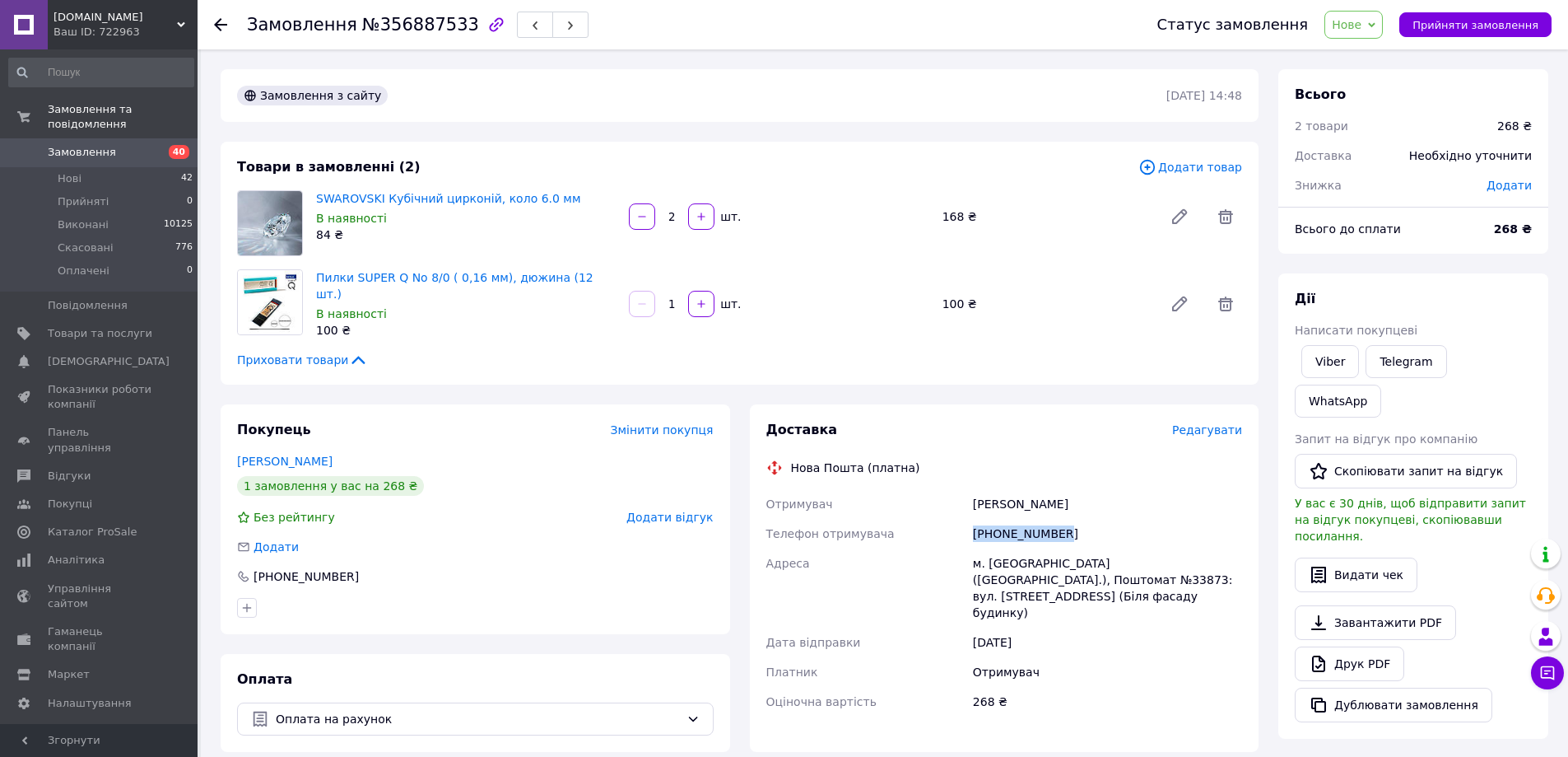
click at [971, 501] on div "[PERSON_NAME]" at bounding box center [1108, 504] width 276 height 30
drag, startPoint x: 1010, startPoint y: 558, endPoint x: 976, endPoint y: 558, distance: 34.0
click at [976, 558] on div "м. [GEOGRAPHIC_DATA] ([GEOGRAPHIC_DATA].), Поштомат №33873: вул. [STREET_ADDRES…" at bounding box center [1108, 588] width 276 height 79
click at [1164, 562] on div "м. [GEOGRAPHIC_DATA] ([GEOGRAPHIC_DATA].), Поштомат №33873: вул. [STREET_ADDRES…" at bounding box center [1108, 588] width 276 height 79
drag, startPoint x: 1155, startPoint y: 563, endPoint x: 1182, endPoint y: 598, distance: 44.2
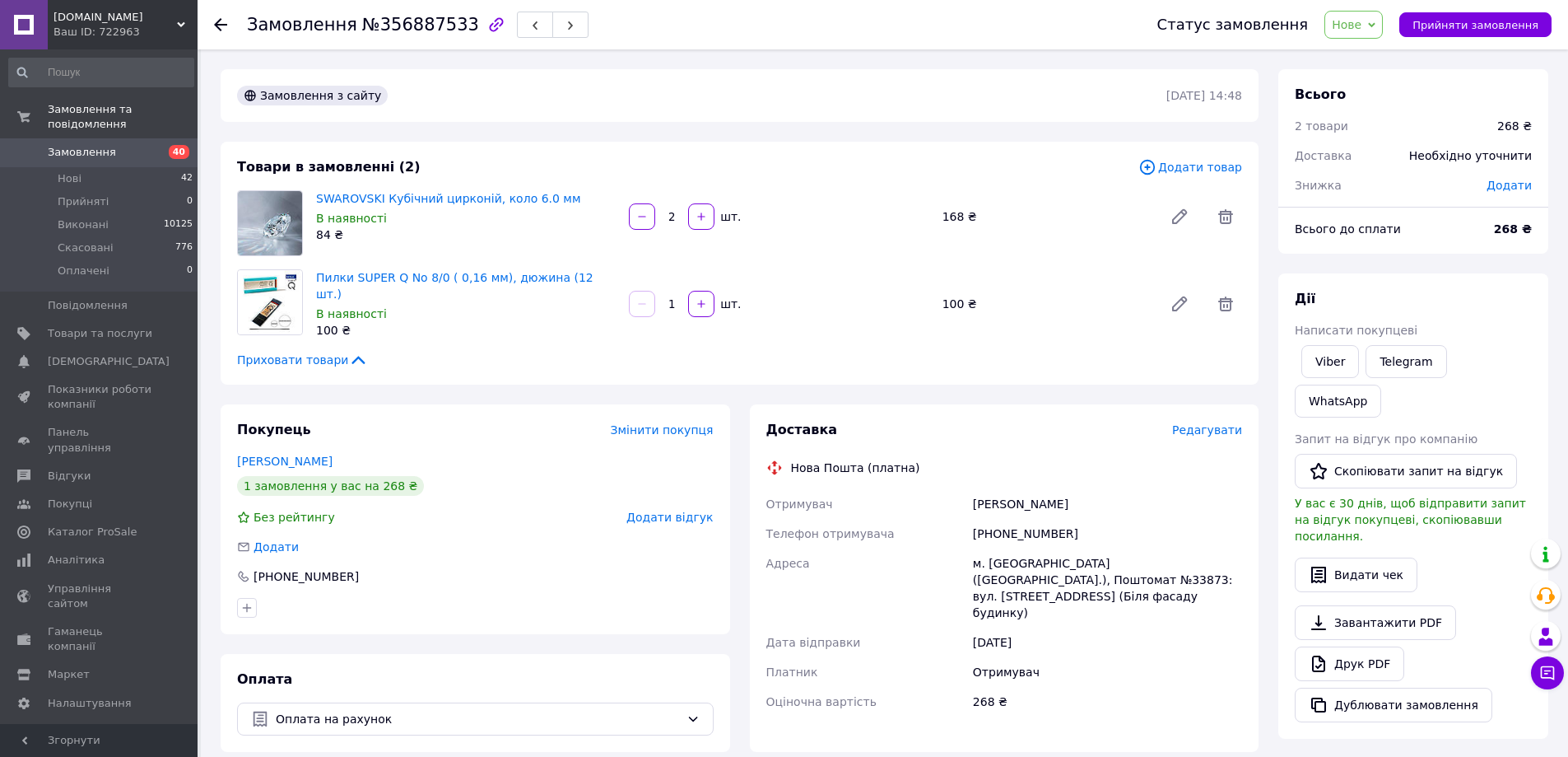
click at [1182, 627] on div "[DATE]" at bounding box center [1108, 642] width 276 height 30
drag, startPoint x: 1195, startPoint y: 553, endPoint x: 1161, endPoint y: 567, distance: 36.8
click at [1161, 567] on div "м. [GEOGRAPHIC_DATA] ([GEOGRAPHIC_DATA].), Поштомат №33873: вул. [STREET_ADDRES…" at bounding box center [1108, 588] width 276 height 79
click at [77, 171] on span "Нові" at bounding box center [69, 178] width 24 height 14
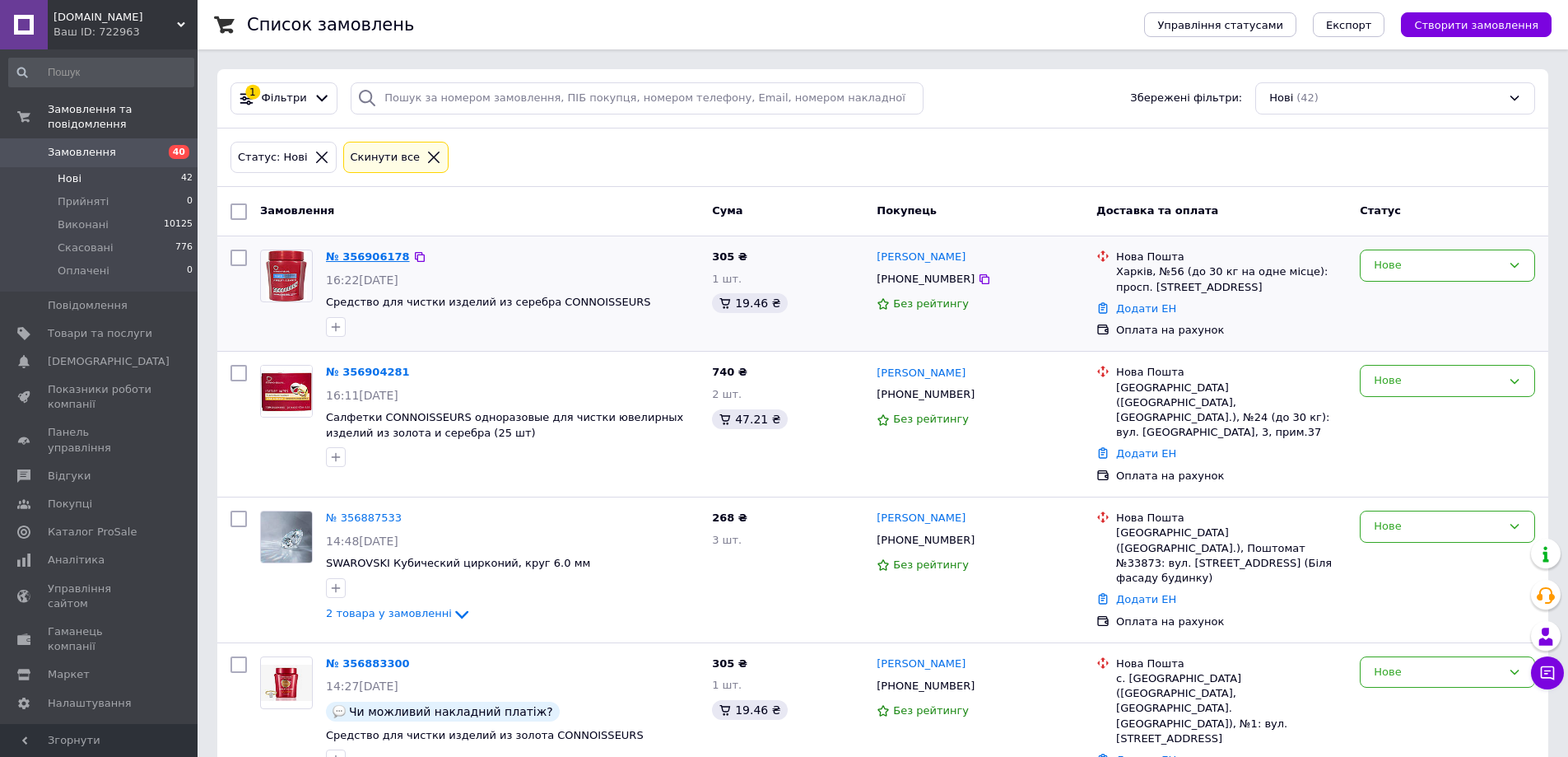
click at [364, 250] on link "№ 356906178" at bounding box center [367, 256] width 84 height 13
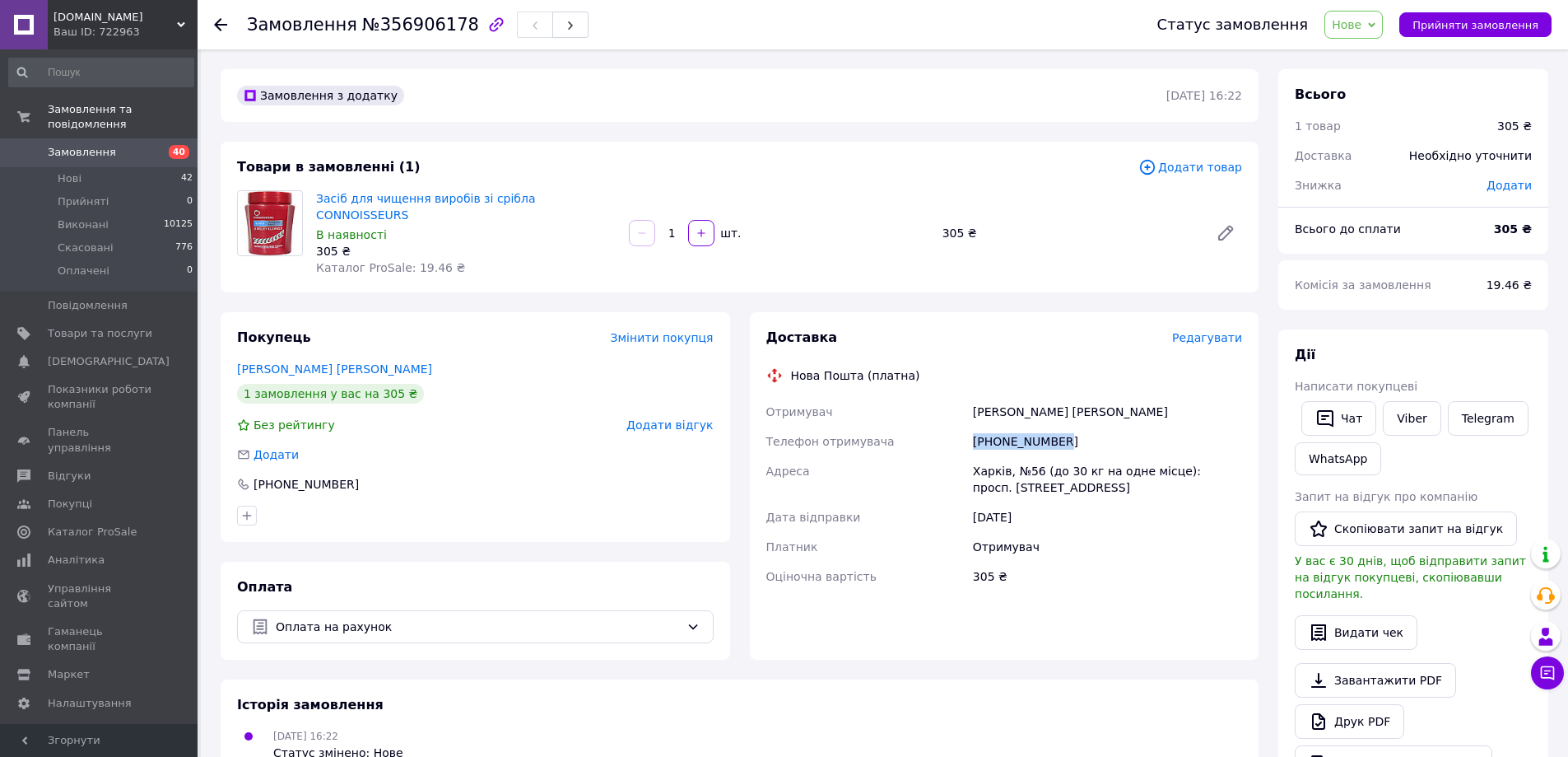
drag, startPoint x: 1065, startPoint y: 421, endPoint x: 950, endPoint y: 416, distance: 115.1
click at [950, 416] on div "Отримувач [PERSON_NAME] [PERSON_NAME] Телефон отримувача [PHONE_NUMBER] [PERSON…" at bounding box center [1005, 494] width 484 height 194
drag, startPoint x: 1081, startPoint y: 397, endPoint x: 967, endPoint y: 394, distance: 114.0
click at [967, 397] on div "Отримувач [PERSON_NAME] [PERSON_NAME] Телефон отримувача [PHONE_NUMBER] [PERSON…" at bounding box center [1005, 494] width 484 height 194
drag, startPoint x: 1007, startPoint y: 455, endPoint x: 955, endPoint y: 456, distance: 52.0
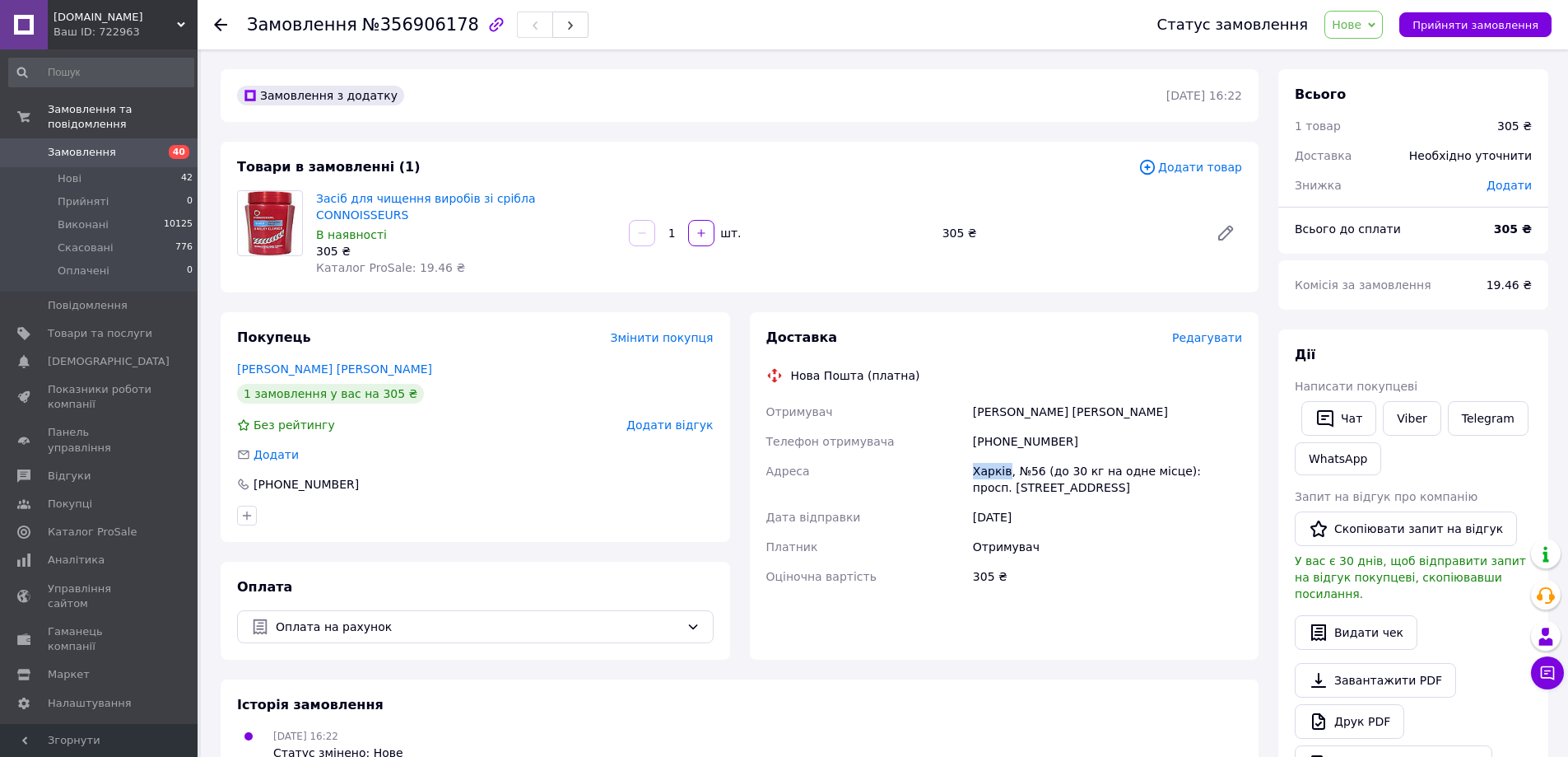
click at [955, 456] on div "Отримувач [PERSON_NAME] [PERSON_NAME] Телефон отримувача [PHONE_NUMBER] [PERSON…" at bounding box center [1005, 494] width 484 height 194
click at [1030, 456] on div "Харків, №56 (до 30 кг на одне місце): просп. [STREET_ADDRESS]" at bounding box center [1108, 479] width 276 height 46
drag, startPoint x: 1034, startPoint y: 451, endPoint x: 1027, endPoint y: 454, distance: 7.6
click at [1027, 456] on div "Харків, №56 (до 30 кг на одне місце): просп. [STREET_ADDRESS]" at bounding box center [1108, 479] width 276 height 46
drag, startPoint x: 1039, startPoint y: 451, endPoint x: 1028, endPoint y: 451, distance: 11.0
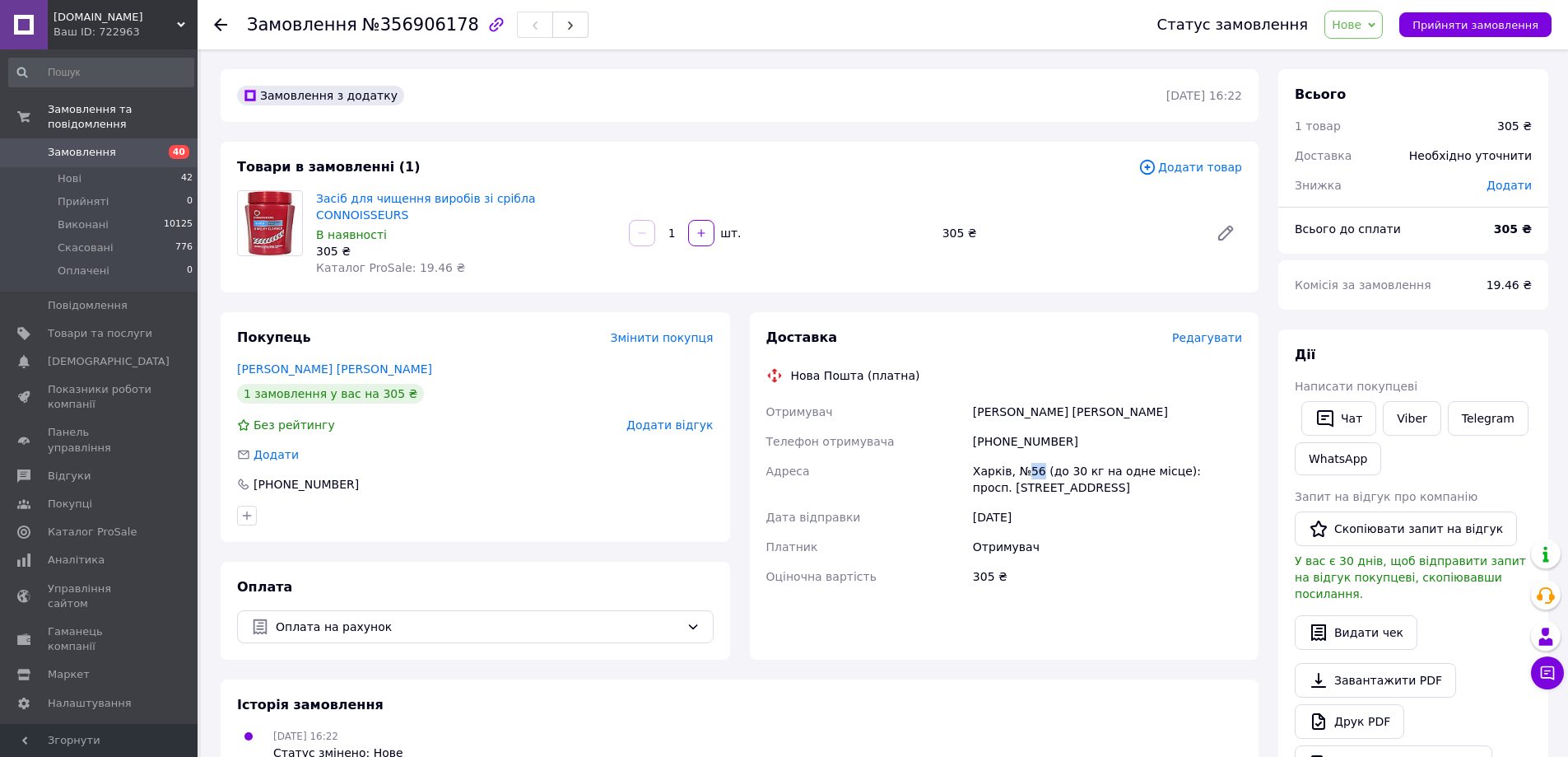
click at [1028, 456] on div "Харків, №56 (до 30 кг на одне місце): просп. [STREET_ADDRESS]" at bounding box center [1108, 479] width 276 height 46
